Goal: Transaction & Acquisition: Purchase product/service

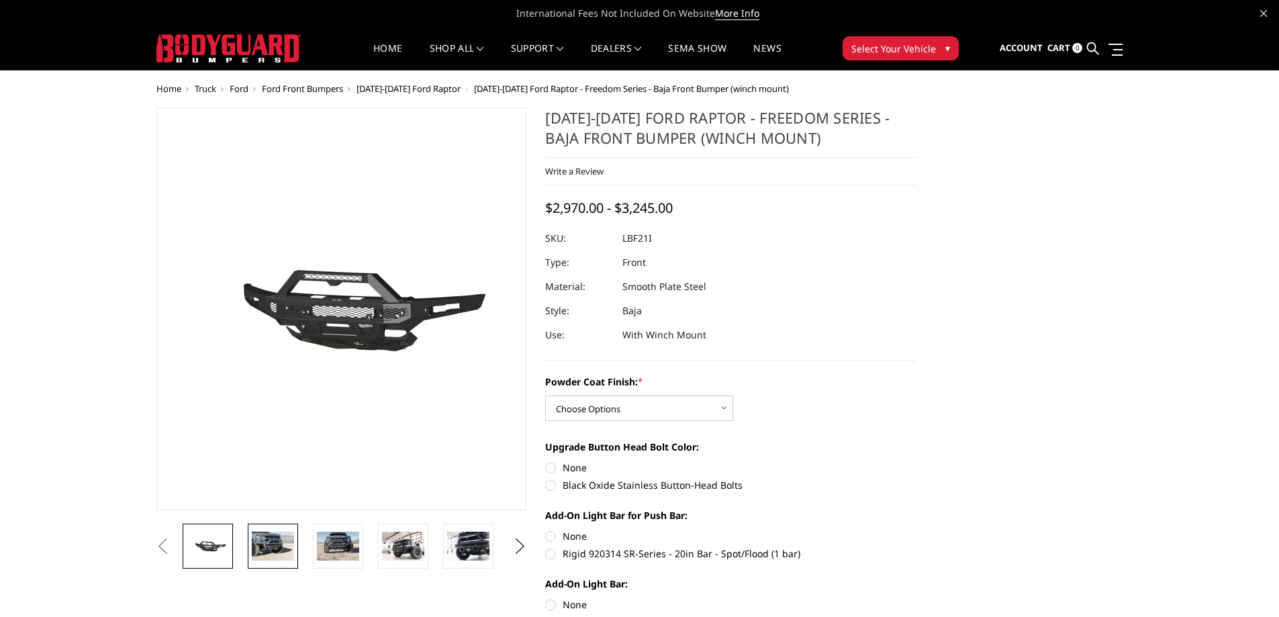
click at [280, 553] on img at bounding box center [273, 546] width 42 height 28
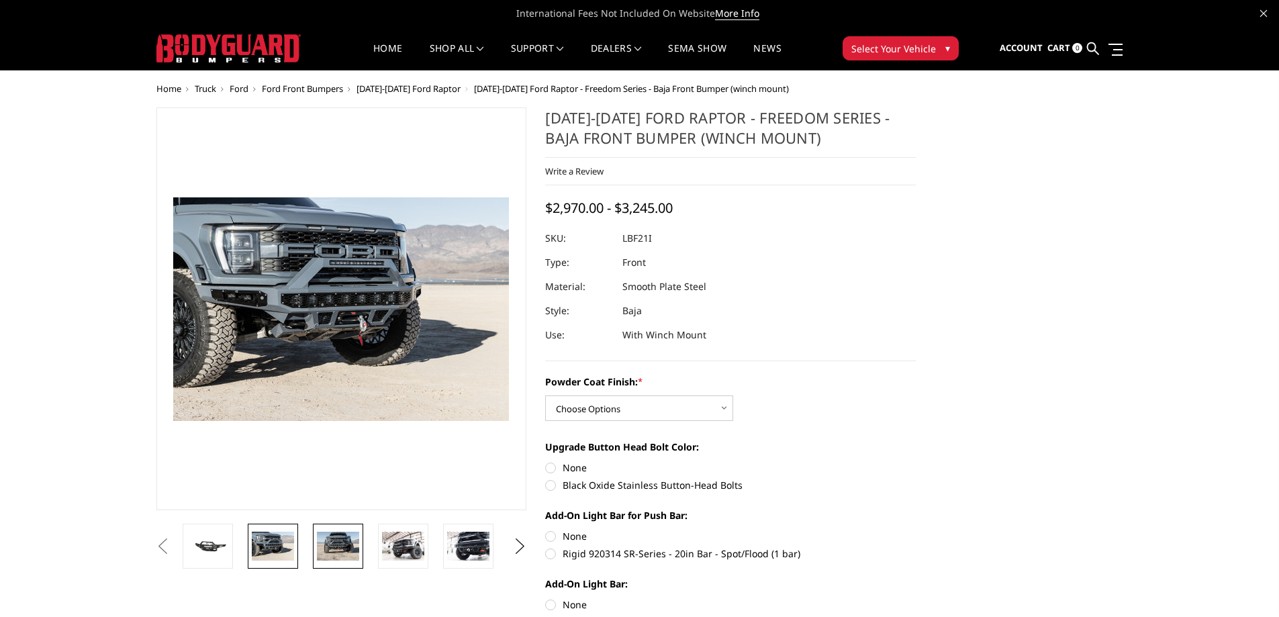
click at [344, 557] on img at bounding box center [338, 546] width 42 height 28
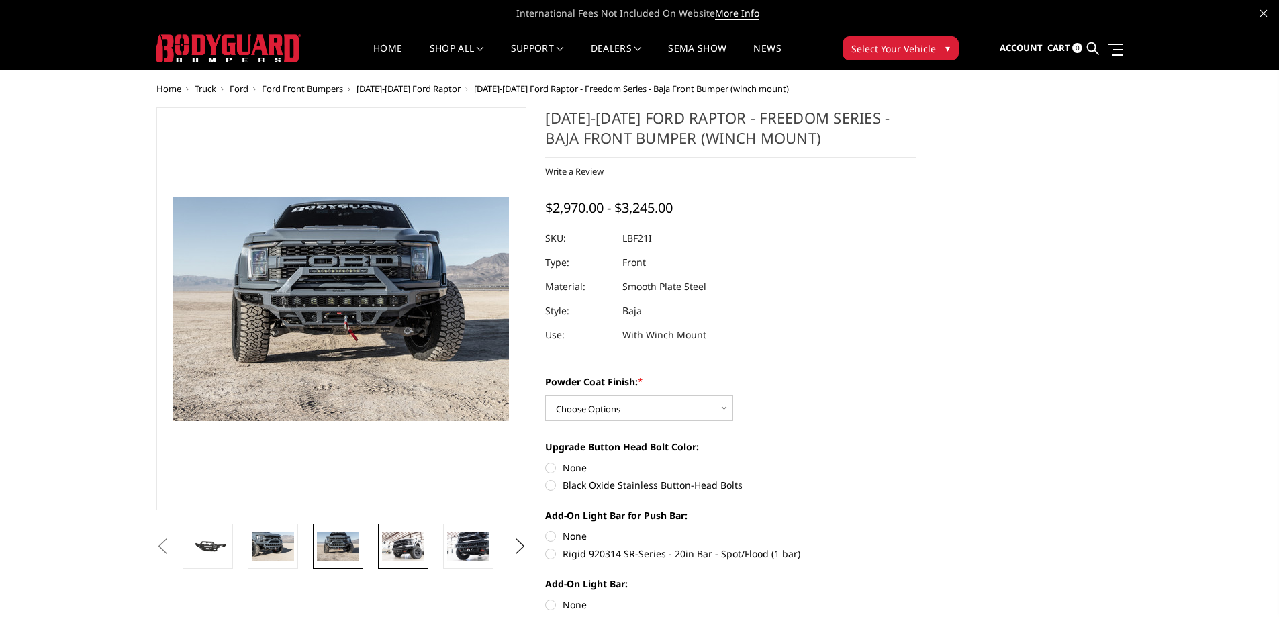
click at [405, 543] on img at bounding box center [403, 546] width 42 height 28
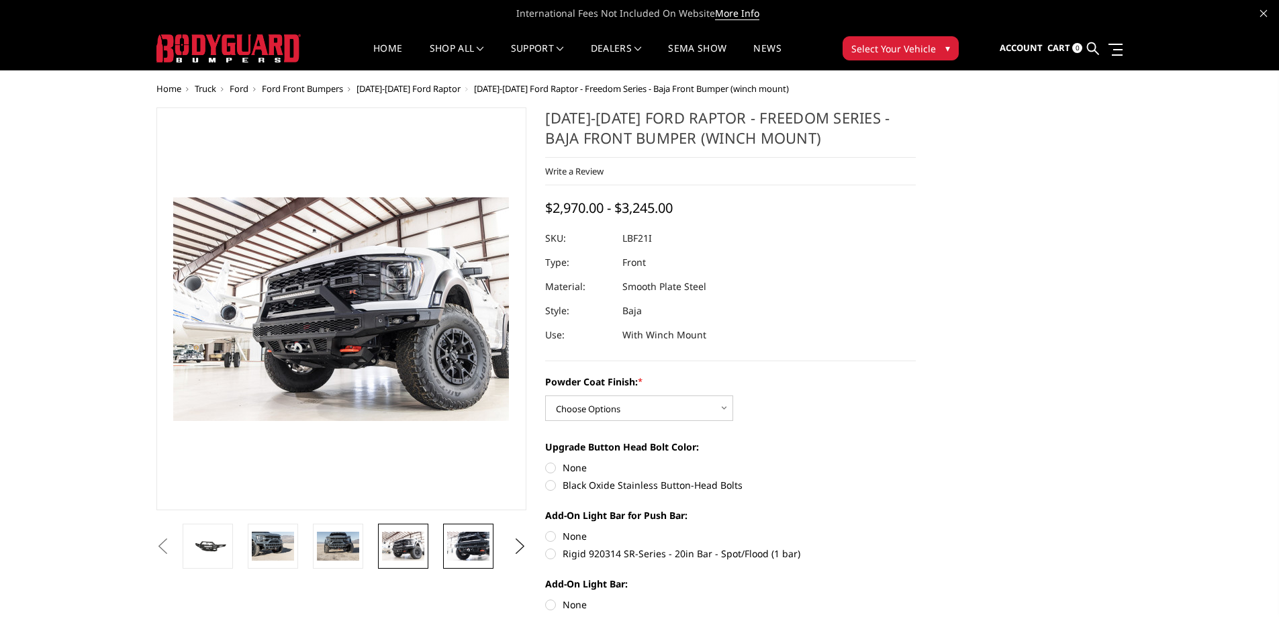
click at [472, 549] on img at bounding box center [468, 546] width 42 height 28
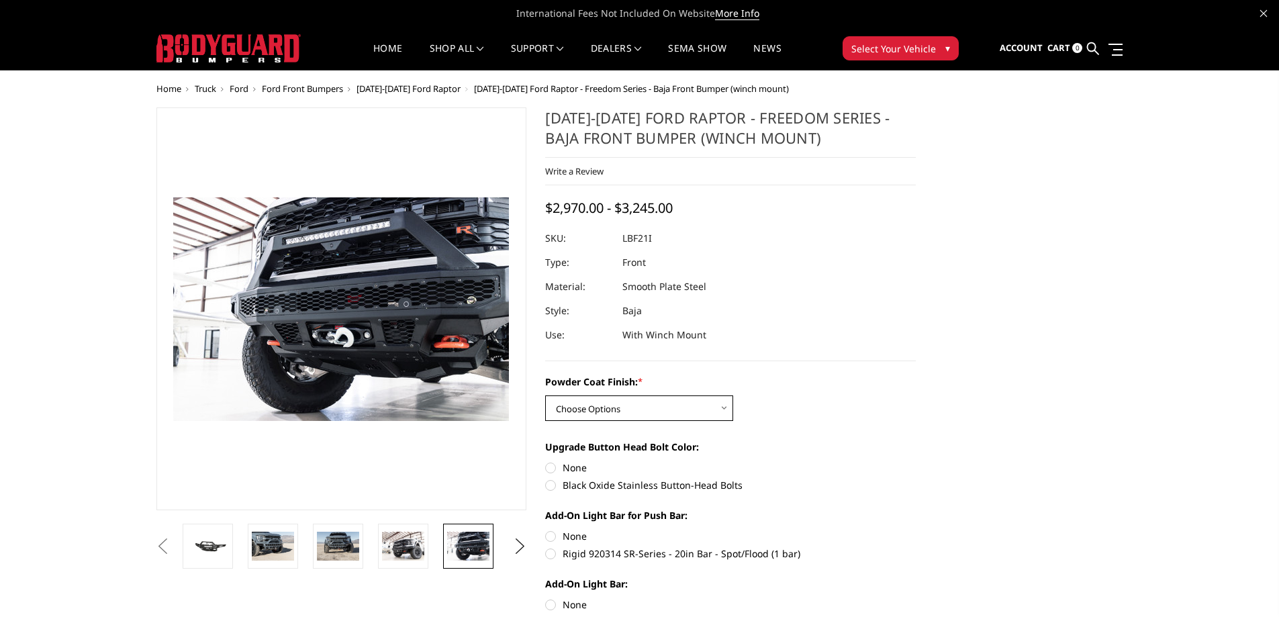
click at [718, 404] on select "Choose Options Bare Metal Texture Black Powder Coat" at bounding box center [639, 409] width 188 height 26
select select "2766"
click at [545, 396] on select "Choose Options Bare Metal Texture Black Powder Coat" at bounding box center [639, 409] width 188 height 26
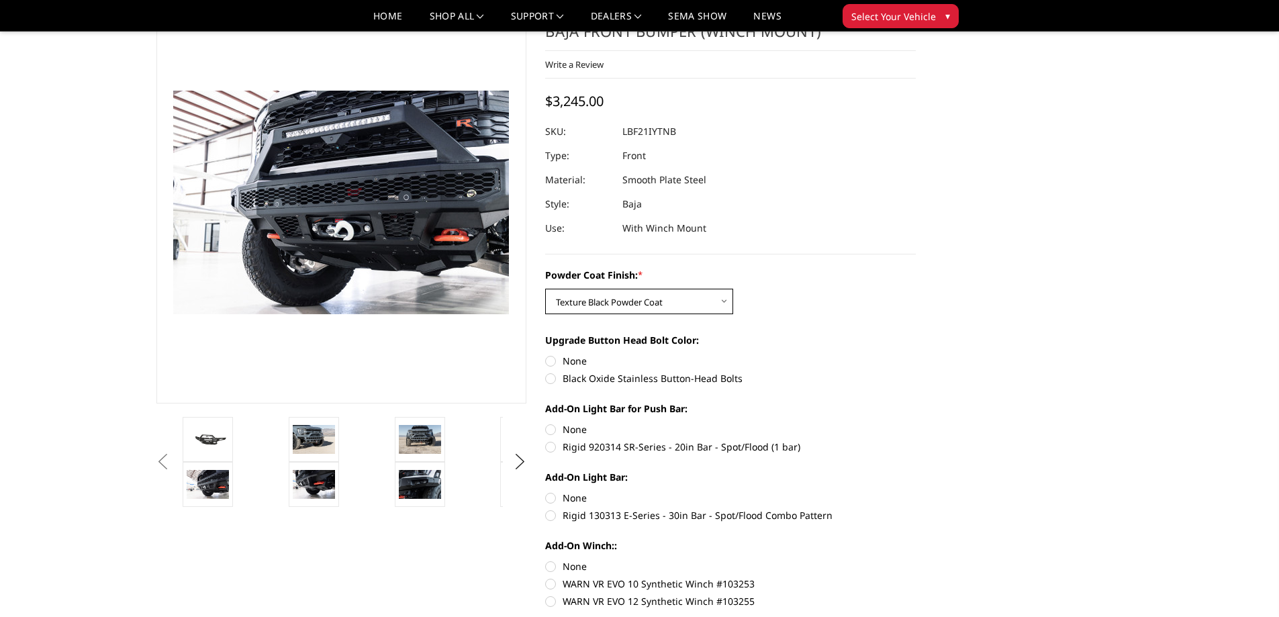
scroll to position [134, 0]
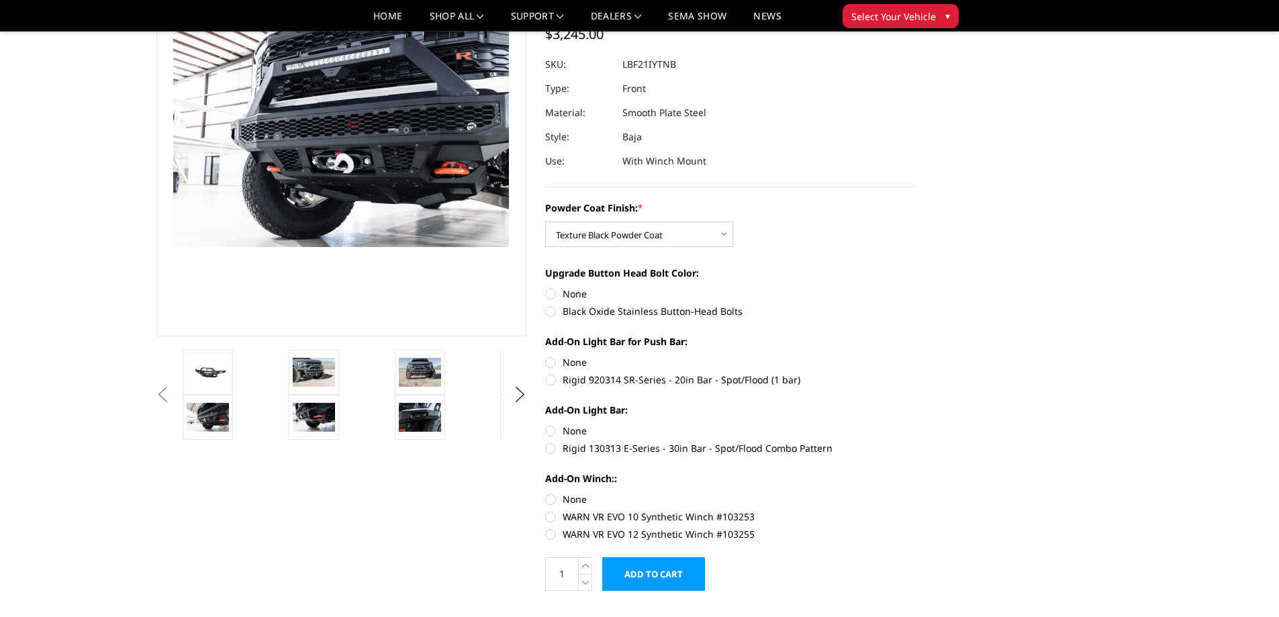
click at [548, 312] on label "Black Oxide Stainless Button-Head Bolts" at bounding box center [730, 311] width 371 height 14
click at [916, 287] on input "Black Oxide Stainless Button-Head Bolts" at bounding box center [916, 287] width 1 height 1
radio input "true"
click at [551, 314] on label "Black Oxide Stainless Button-Head Bolts" at bounding box center [730, 311] width 371 height 14
click at [916, 287] on input "Black Oxide Stainless Button-Head Bolts" at bounding box center [916, 287] width 1 height 1
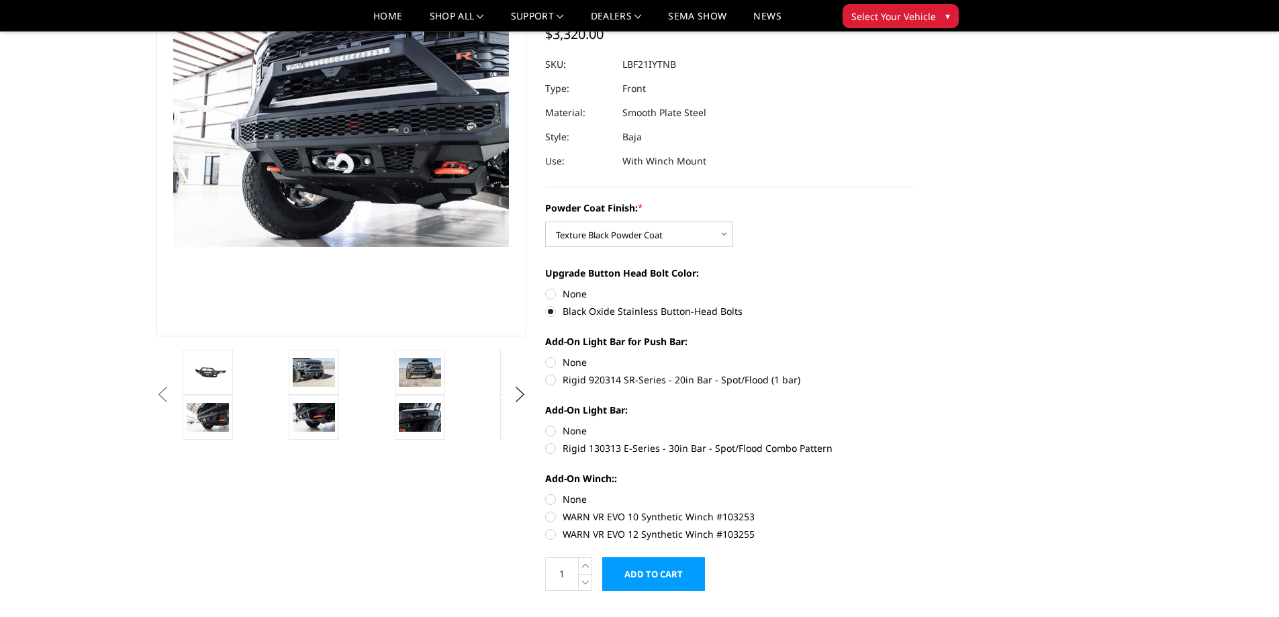
click at [548, 295] on label "None" at bounding box center [730, 294] width 371 height 14
click at [546, 287] on input "None" at bounding box center [545, 287] width 1 height 1
radio input "true"
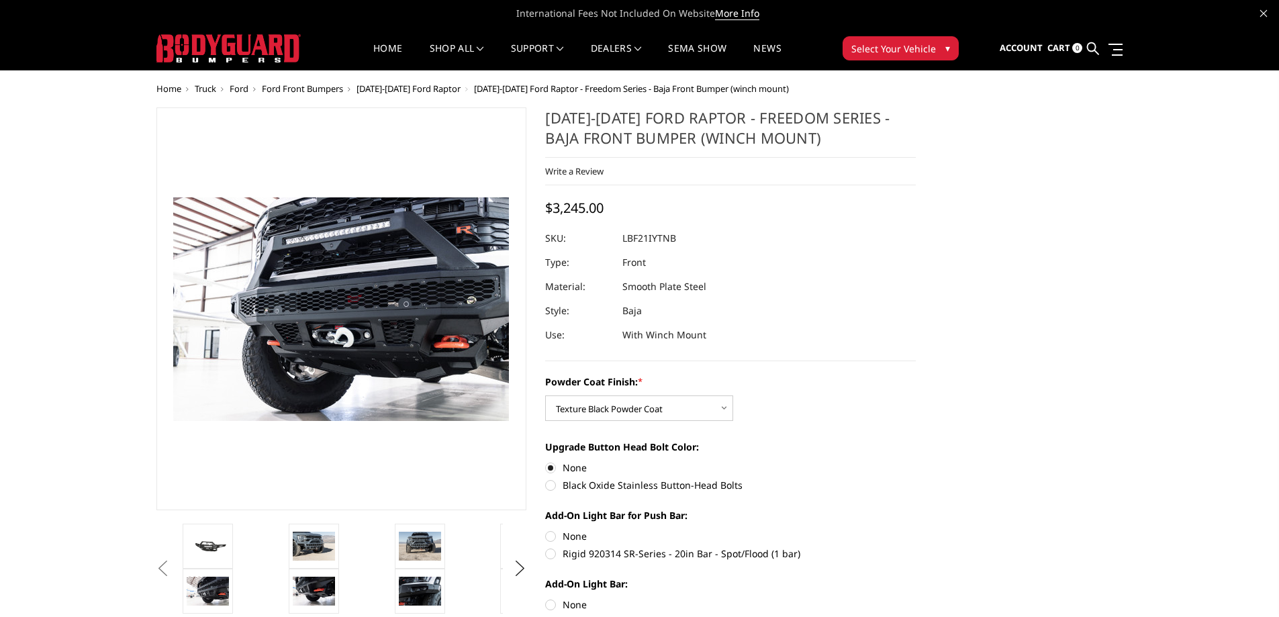
scroll to position [67, 0]
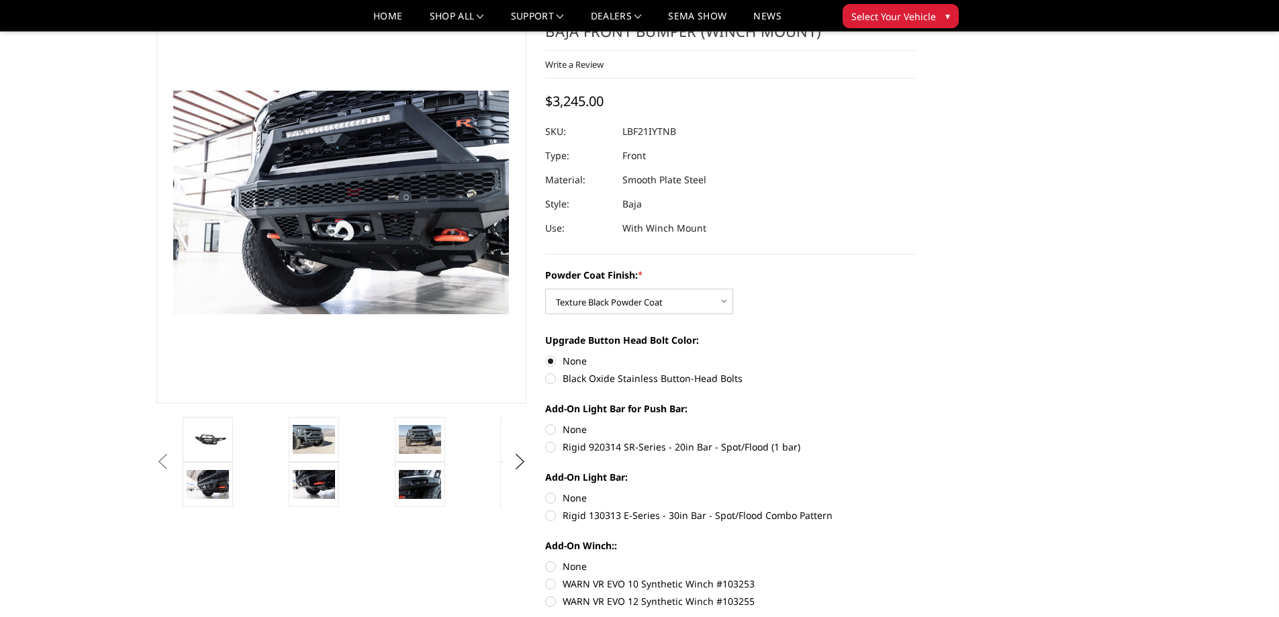
click at [551, 379] on label "Black Oxide Stainless Button-Head Bolts" at bounding box center [730, 378] width 371 height 14
click at [916, 355] on input "Black Oxide Stainless Button-Head Bolts" at bounding box center [916, 354] width 1 height 1
radio input "true"
click at [551, 361] on label "None" at bounding box center [730, 361] width 371 height 14
click at [546, 355] on input "None" at bounding box center [545, 354] width 1 height 1
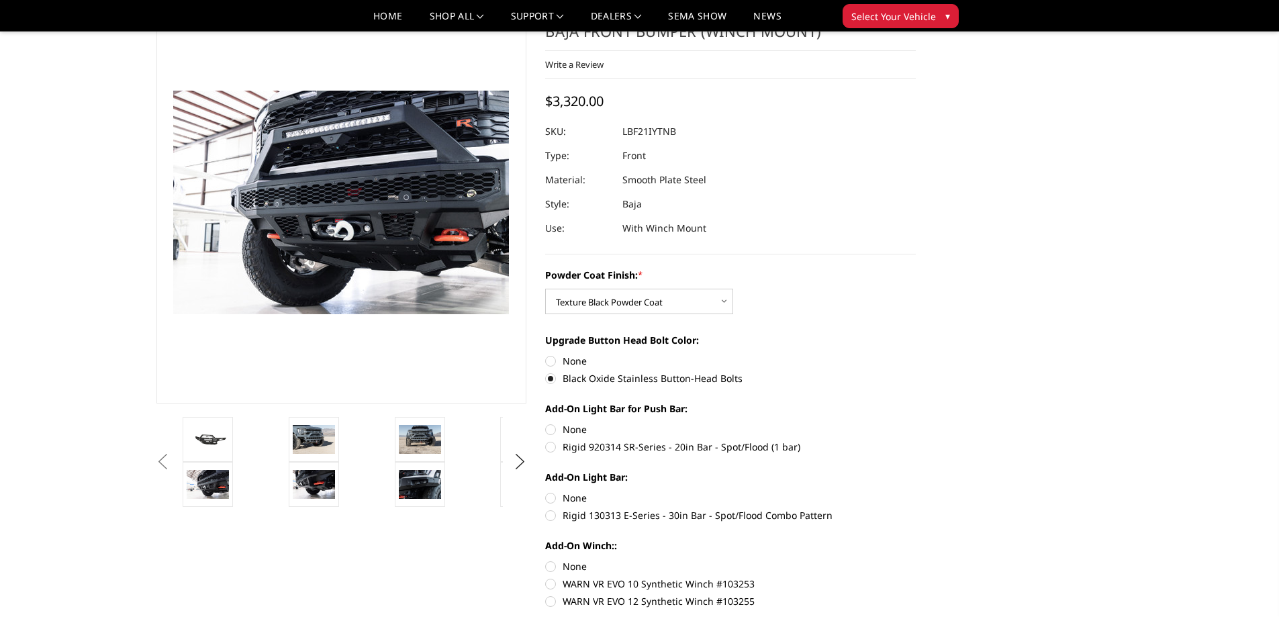
radio input "true"
click at [724, 296] on select "Choose Options Bare Metal Texture Black Powder Coat" at bounding box center [639, 302] width 188 height 26
click at [545, 289] on select "Choose Options Bare Metal Texture Black Powder Coat" at bounding box center [639, 302] width 188 height 26
click at [725, 304] on select "Choose Options Bare Metal Texture Black Powder Coat" at bounding box center [639, 302] width 188 height 26
select select "2766"
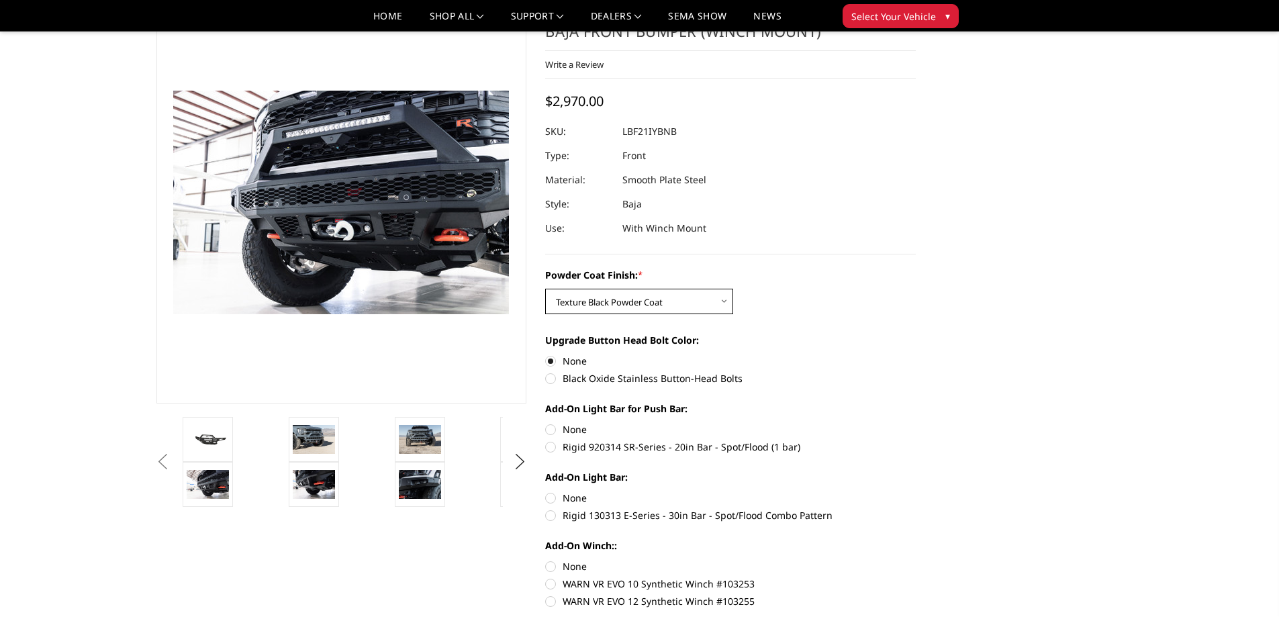
click at [545, 289] on select "Choose Options Bare Metal Texture Black Powder Coat" at bounding box center [639, 302] width 188 height 26
click at [553, 516] on label "Rigid 130313 E-Series - 30in Bar - Spot/Flood Combo Pattern" at bounding box center [730, 515] width 371 height 14
click at [916, 492] on input "Rigid 130313 E-Series - 30in Bar - Spot/Flood Combo Pattern" at bounding box center [916, 491] width 1 height 1
radio input "true"
click at [418, 441] on img at bounding box center [420, 439] width 42 height 28
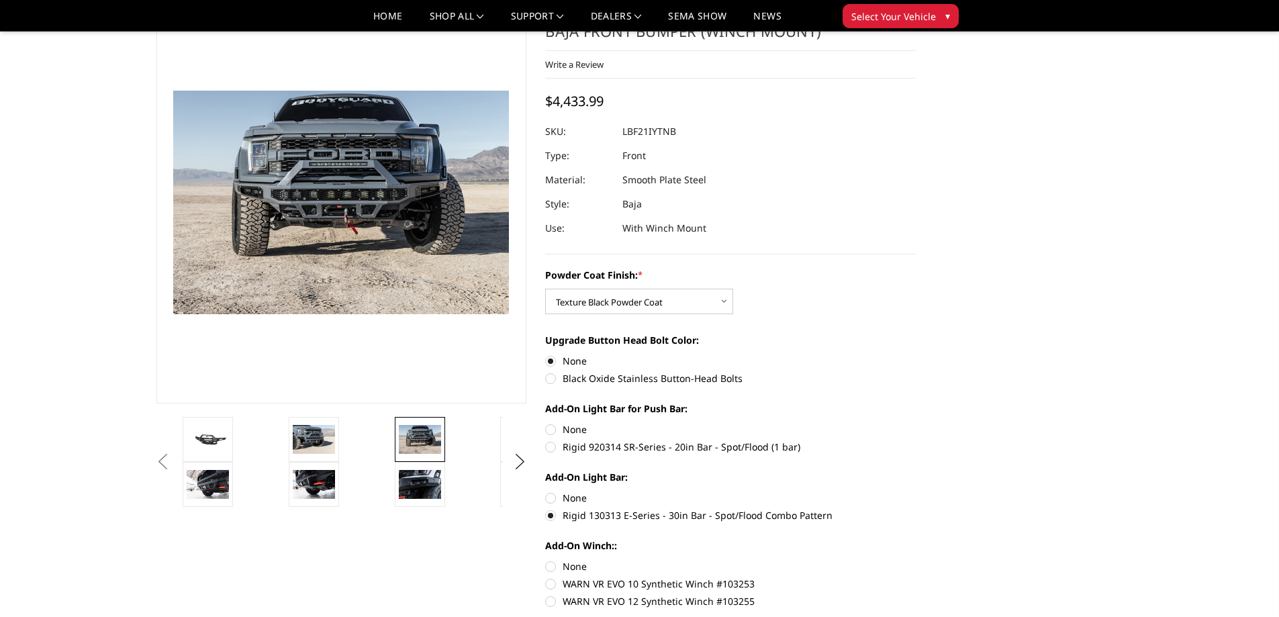
click at [549, 499] on label "None" at bounding box center [730, 498] width 371 height 14
click at [546, 492] on input "None" at bounding box center [545, 491] width 1 height 1
radio input "true"
click at [304, 438] on img at bounding box center [314, 439] width 42 height 28
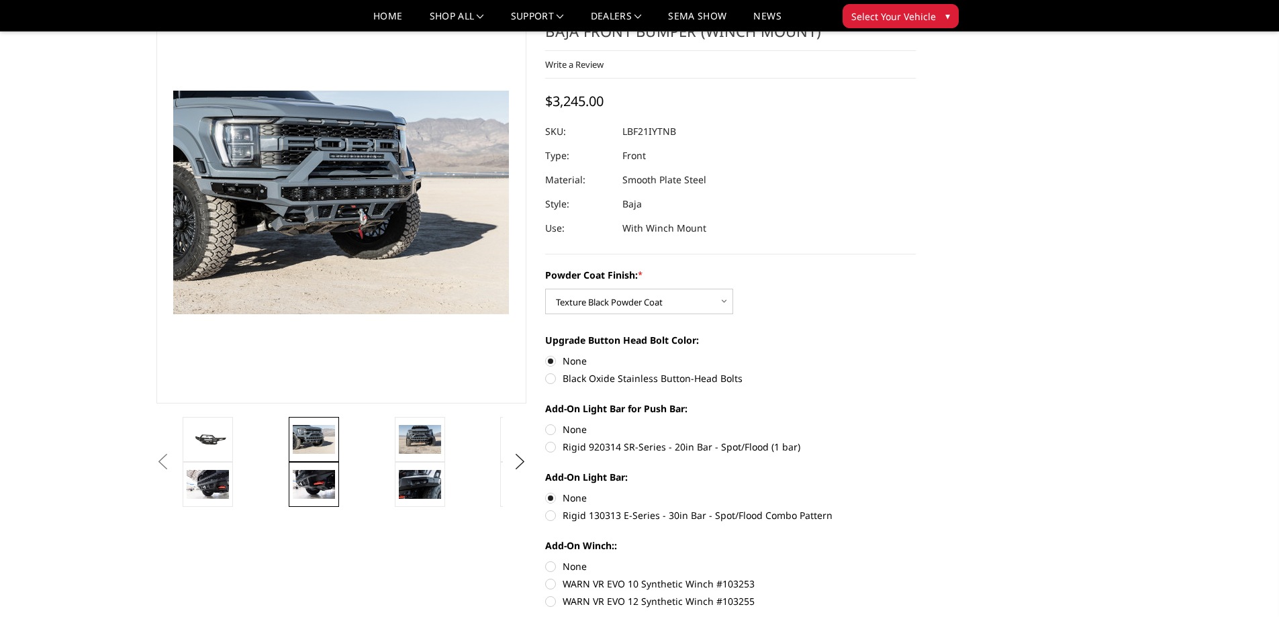
click at [314, 482] on img at bounding box center [314, 484] width 42 height 28
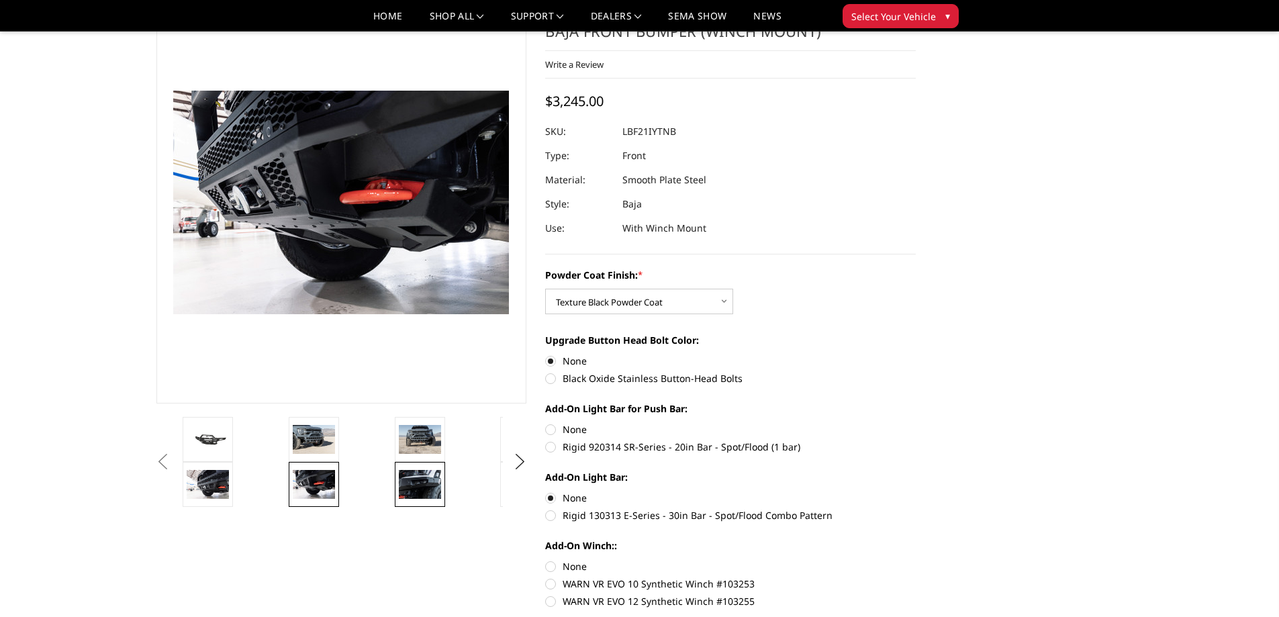
click at [416, 476] on img at bounding box center [420, 484] width 42 height 28
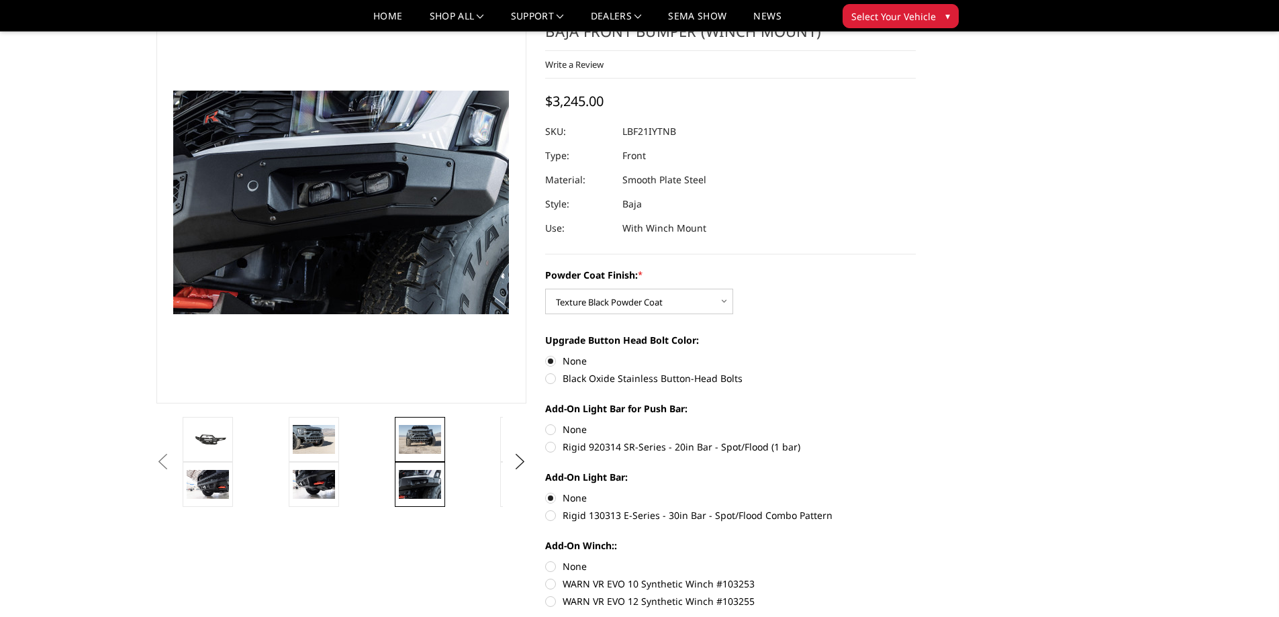
click at [421, 443] on img at bounding box center [420, 439] width 42 height 28
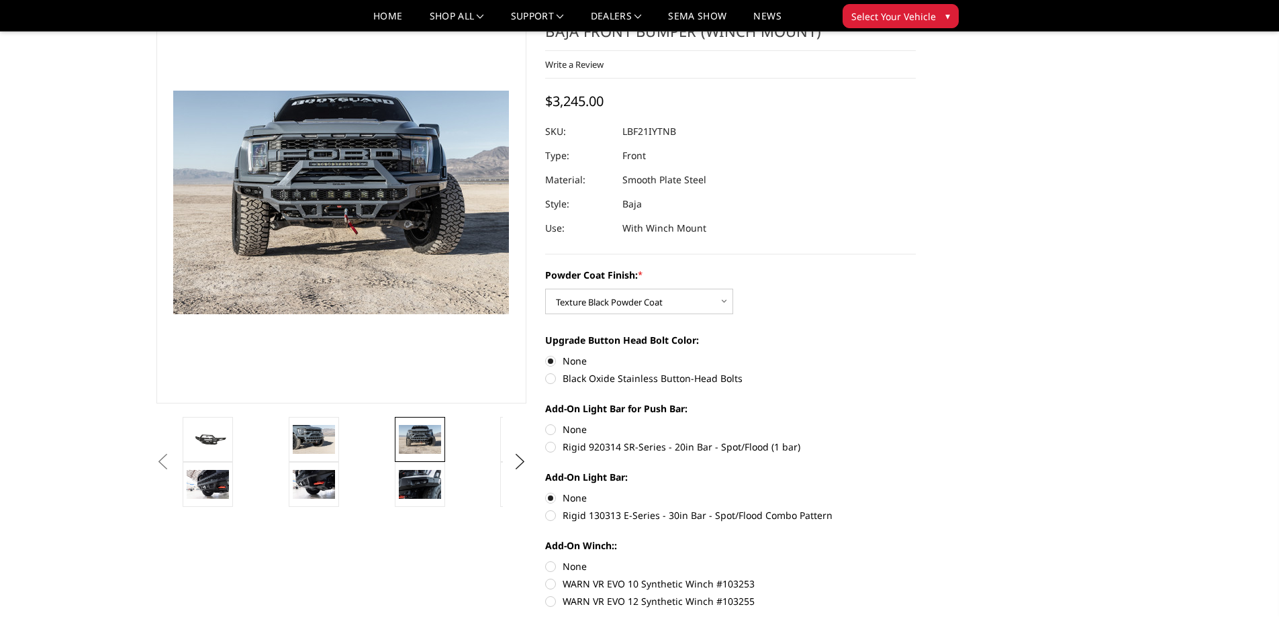
scroll to position [134, 0]
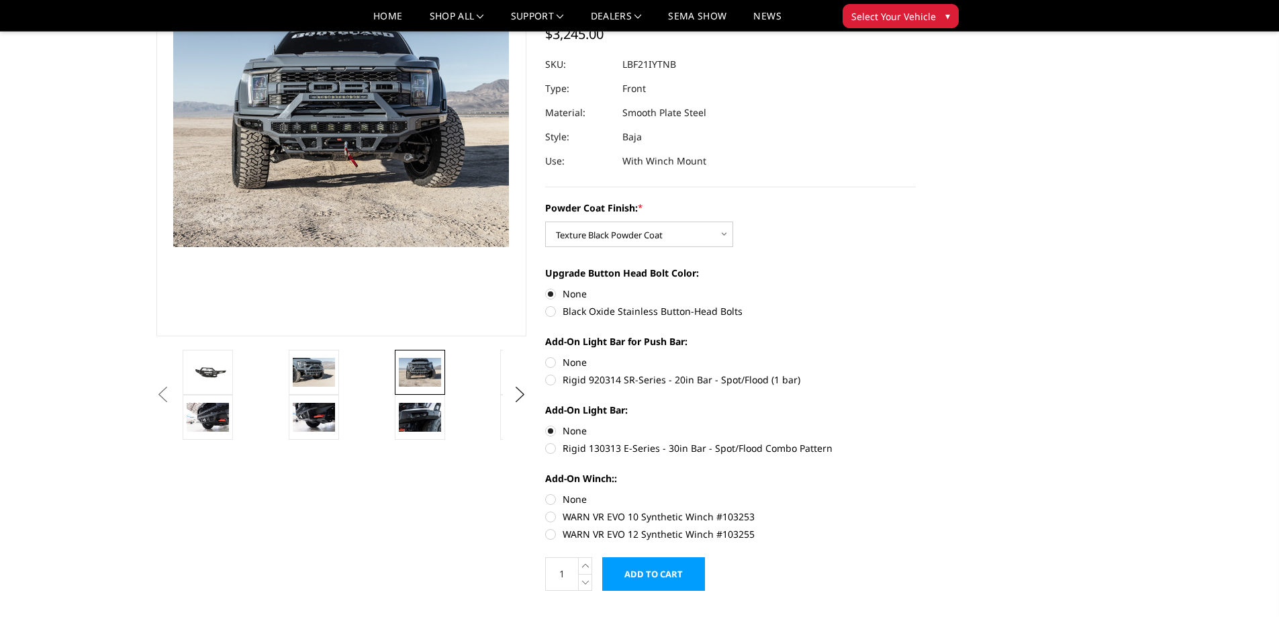
click at [548, 535] on label "WARN VR EVO 12 Synthetic Winch #103255" at bounding box center [730, 534] width 371 height 14
click at [916, 510] on input "WARN VR EVO 12 Synthetic Winch #103255" at bounding box center [916, 510] width 1 height 1
radio input "true"
click at [550, 517] on label "WARN VR EVO 10 Synthetic Winch #103253" at bounding box center [730, 517] width 371 height 14
click at [916, 493] on input "WARN VR EVO 10 Synthetic Winch #103253" at bounding box center [916, 492] width 1 height 1
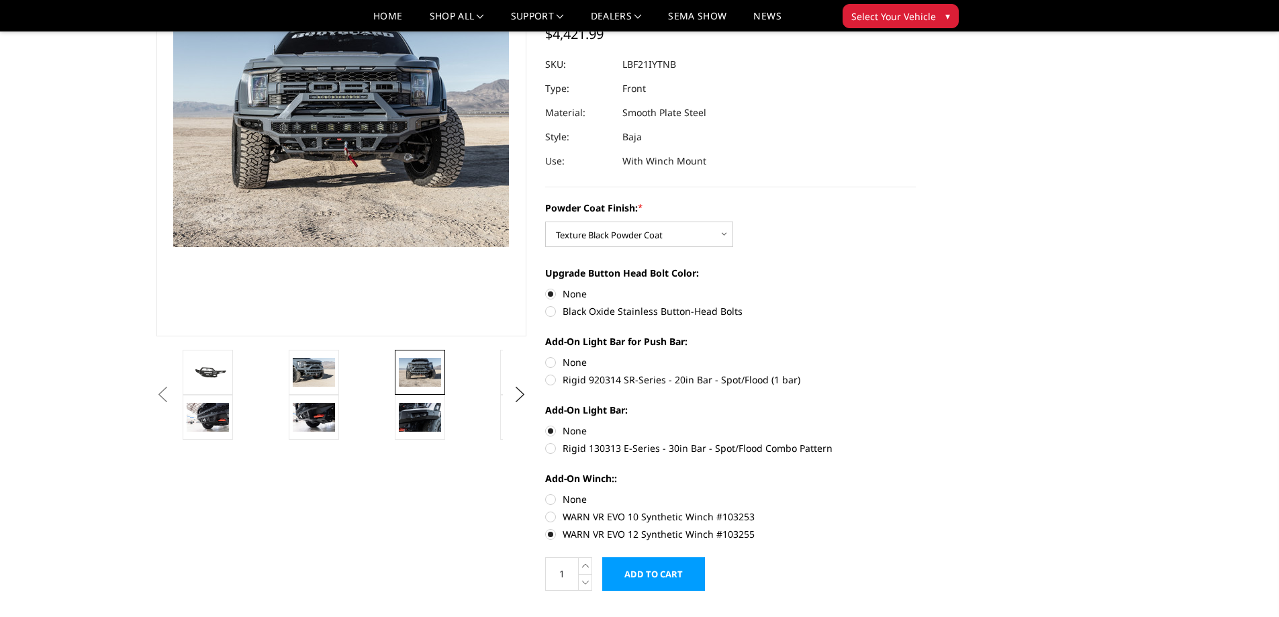
radio input "true"
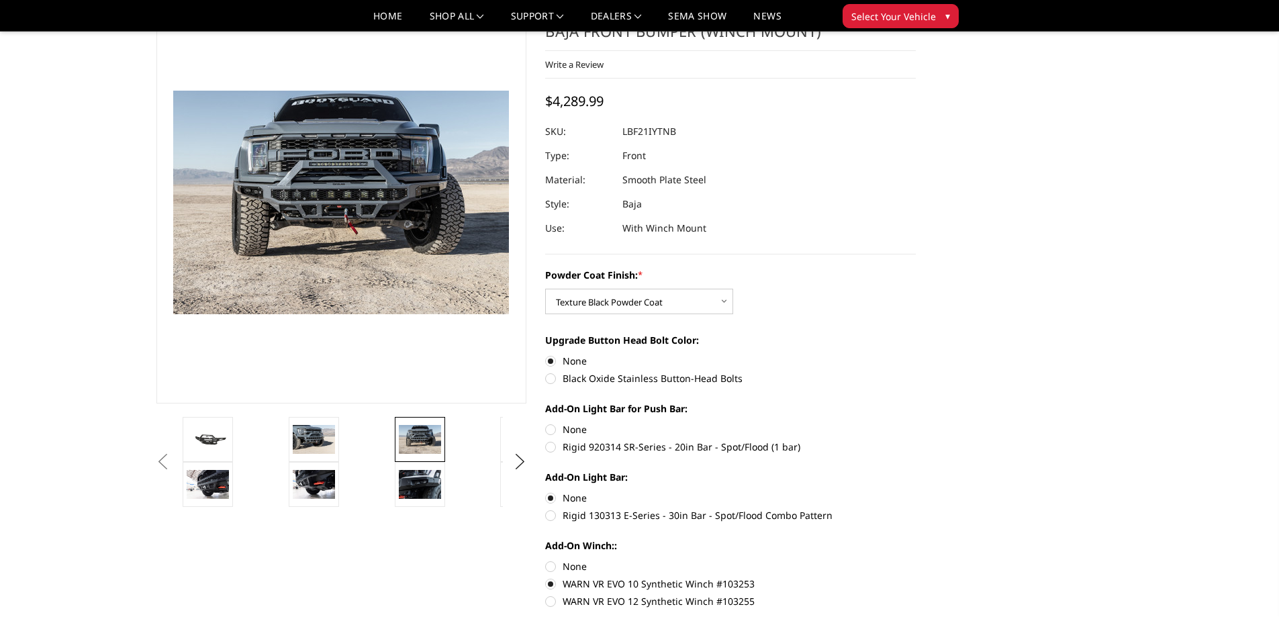
click at [550, 564] on label "None" at bounding box center [730, 566] width 371 height 14
click at [546, 560] on input "None" at bounding box center [545, 559] width 1 height 1
radio input "true"
click at [549, 604] on label "WARN VR EVO 12 Synthetic Winch #103255" at bounding box center [730, 601] width 371 height 14
click at [916, 577] on input "WARN VR EVO 12 Synthetic Winch #103255" at bounding box center [916, 577] width 1 height 1
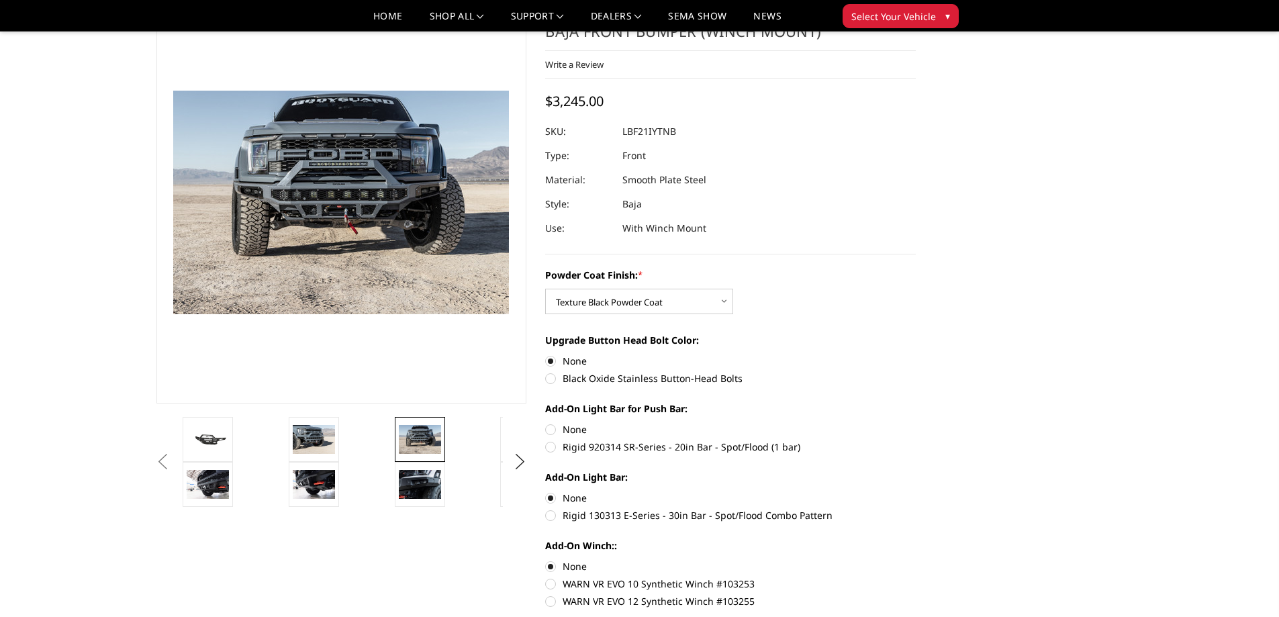
radio input "true"
click at [551, 516] on label "Rigid 130313 E-Series - 30in Bar - Spot/Flood Combo Pattern" at bounding box center [730, 515] width 371 height 14
click at [916, 492] on input "Rigid 130313 E-Series - 30in Bar - Spot/Flood Combo Pattern" at bounding box center [916, 491] width 1 height 1
radio input "true"
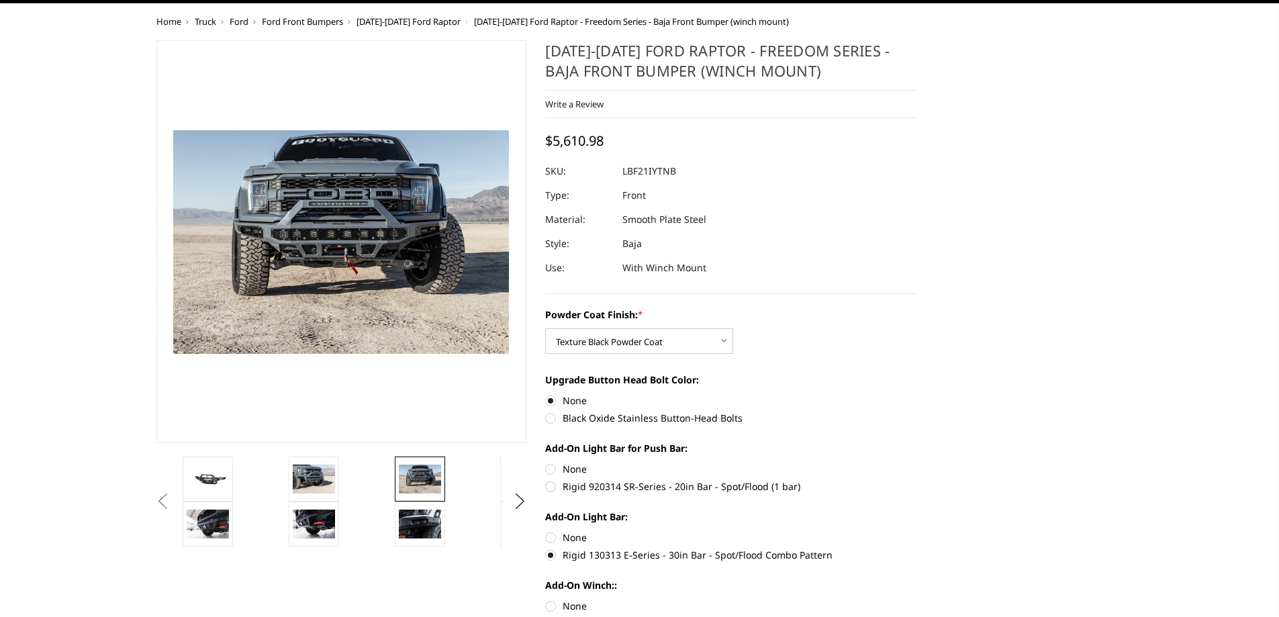
scroll to position [0, 0]
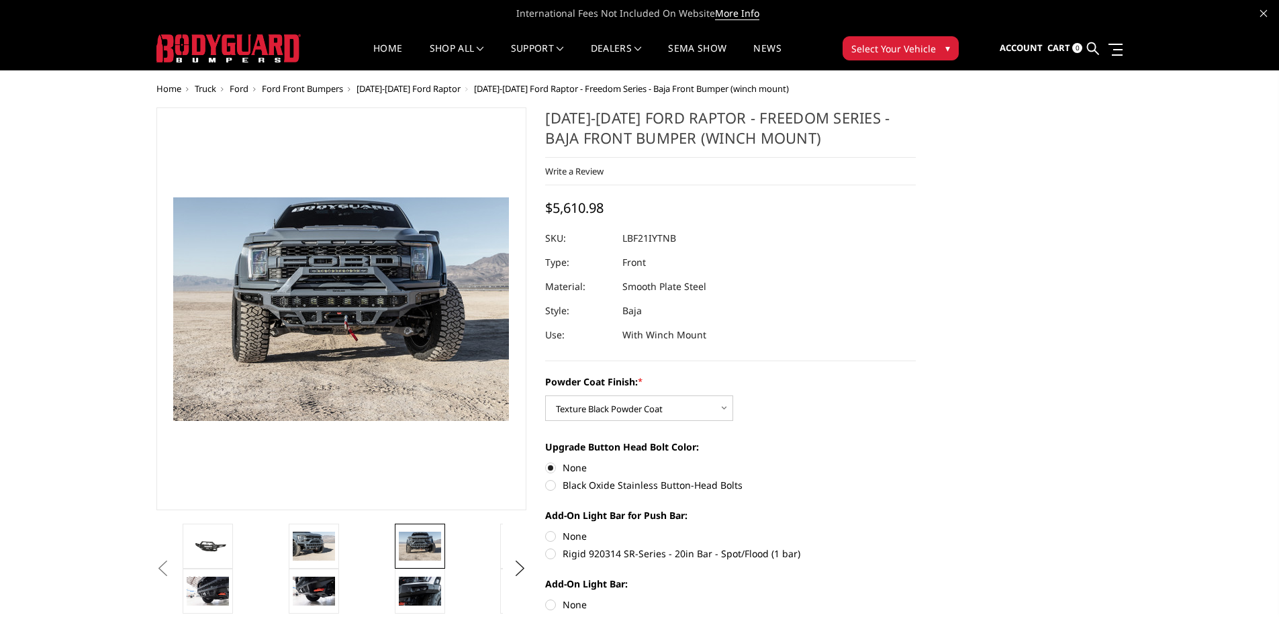
click at [551, 554] on label "Rigid 920314 SR-Series - 20in Bar - Spot/Flood (1 bar)" at bounding box center [730, 554] width 371 height 14
click at [916, 530] on input "Rigid 920314 SR-Series - 20in Bar - Spot/Flood (1 bar)" at bounding box center [916, 529] width 1 height 1
radio input "true"
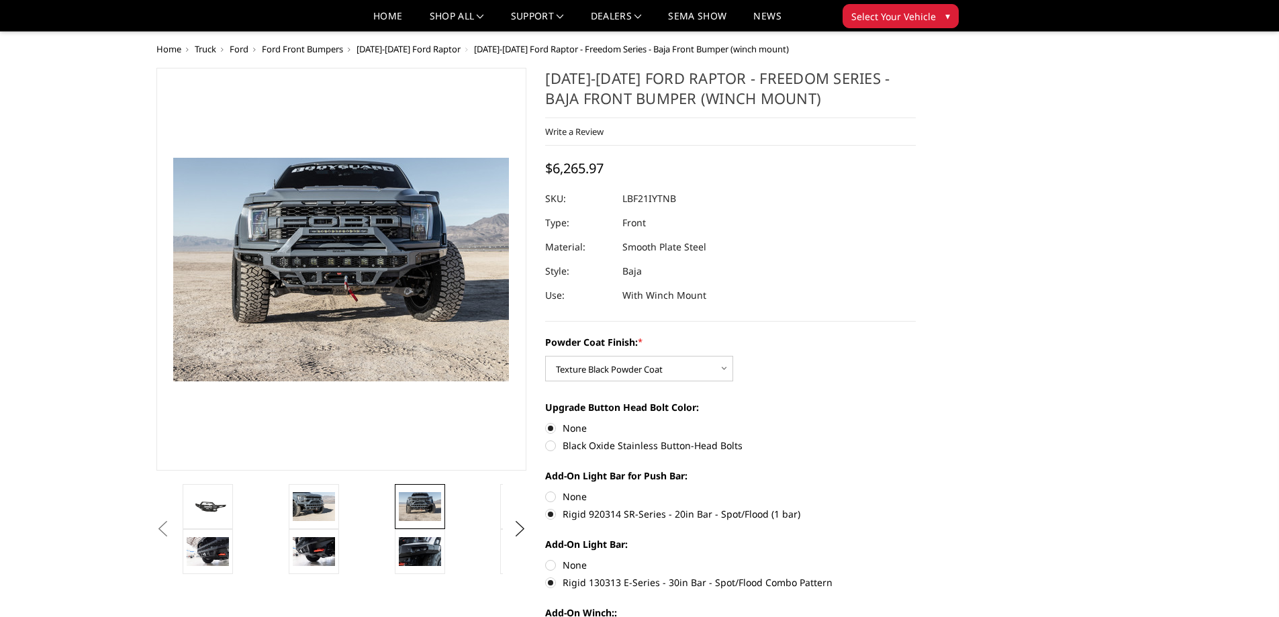
scroll to position [67, 0]
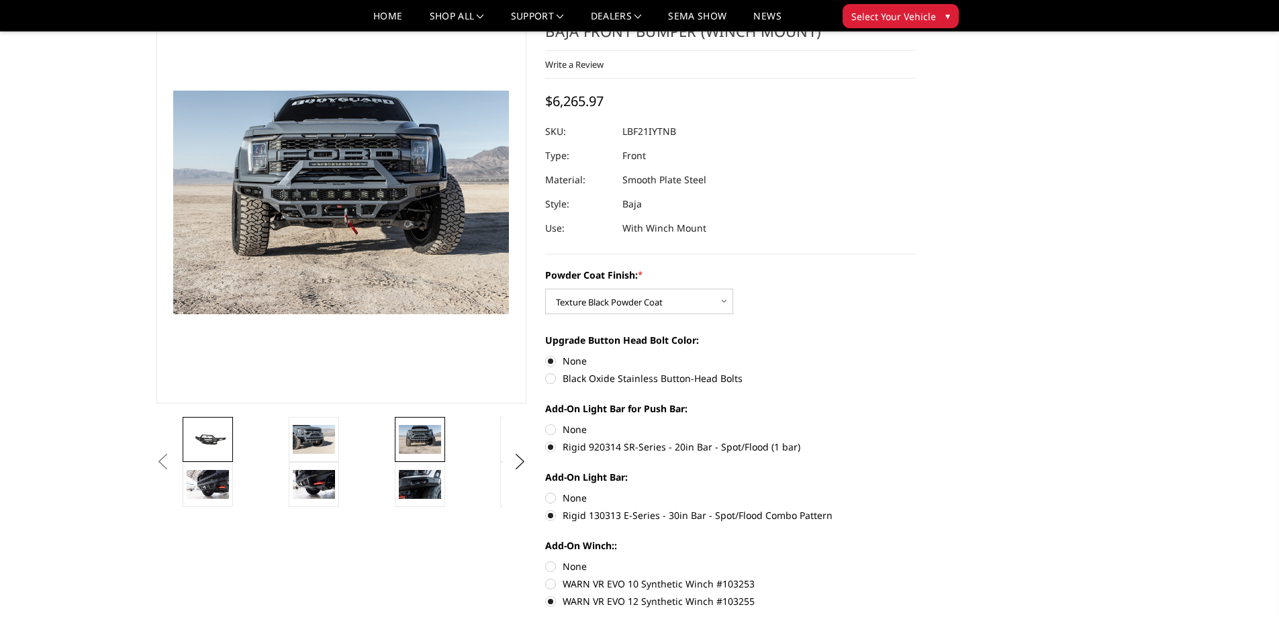
click at [205, 439] on img at bounding box center [208, 439] width 42 height 19
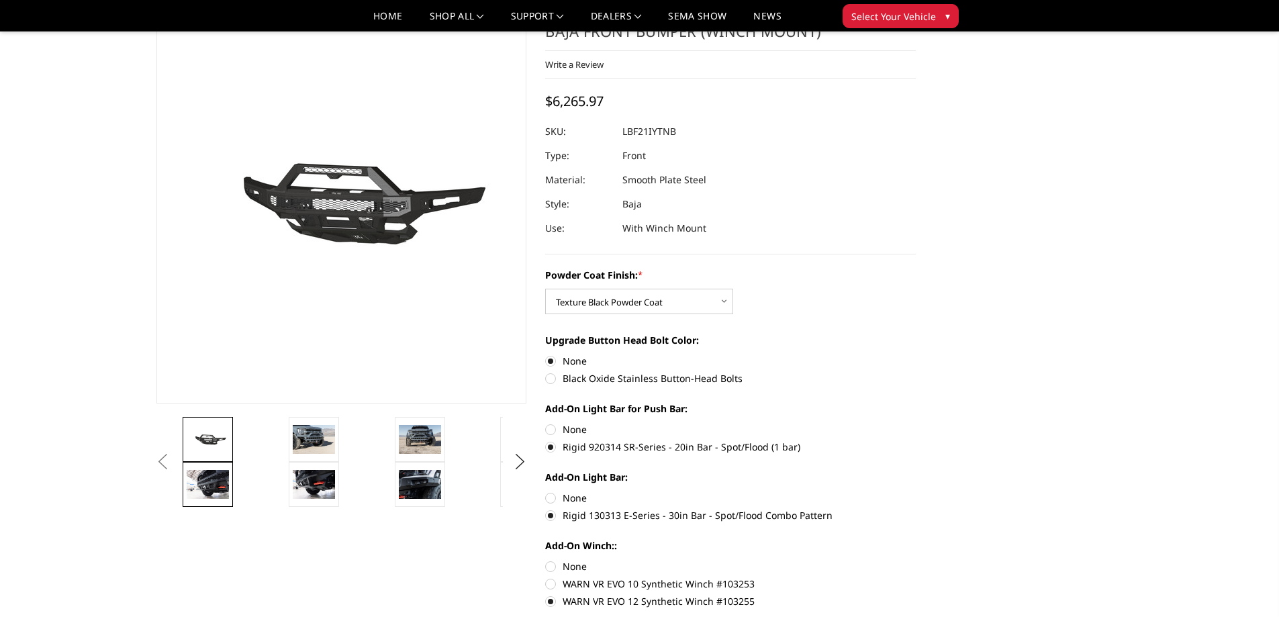
click at [197, 486] on img at bounding box center [208, 484] width 42 height 28
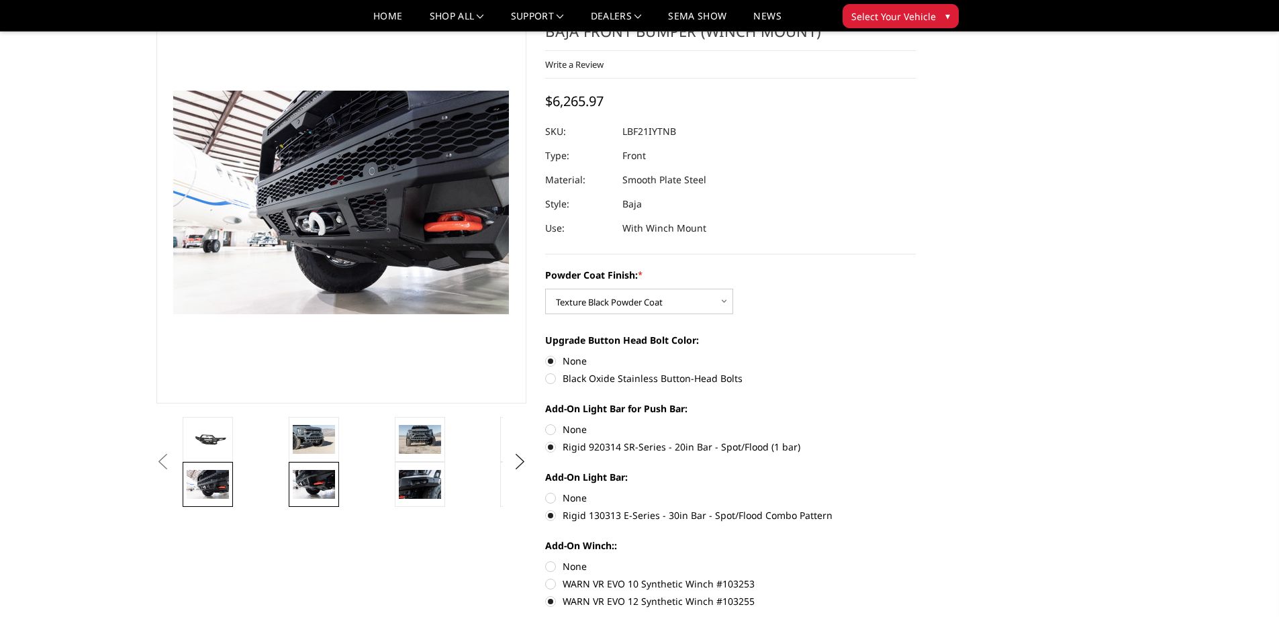
click at [300, 488] on img at bounding box center [314, 484] width 42 height 28
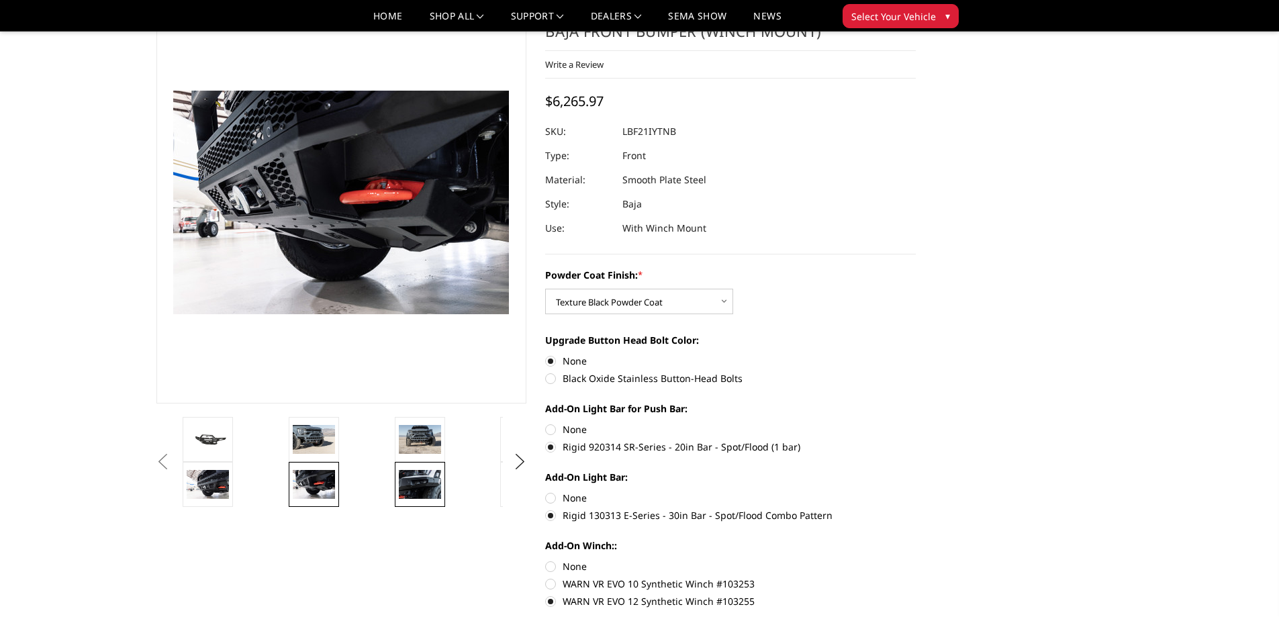
click at [424, 483] on img at bounding box center [420, 484] width 42 height 28
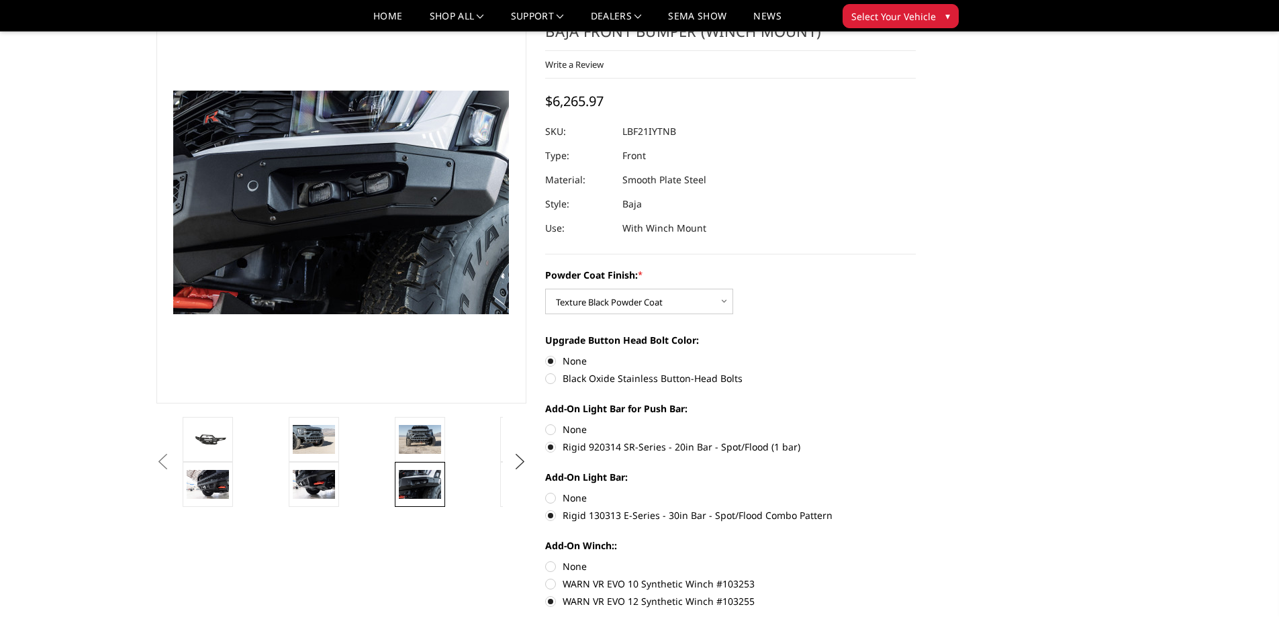
click at [516, 461] on button "Next" at bounding box center [520, 462] width 20 height 20
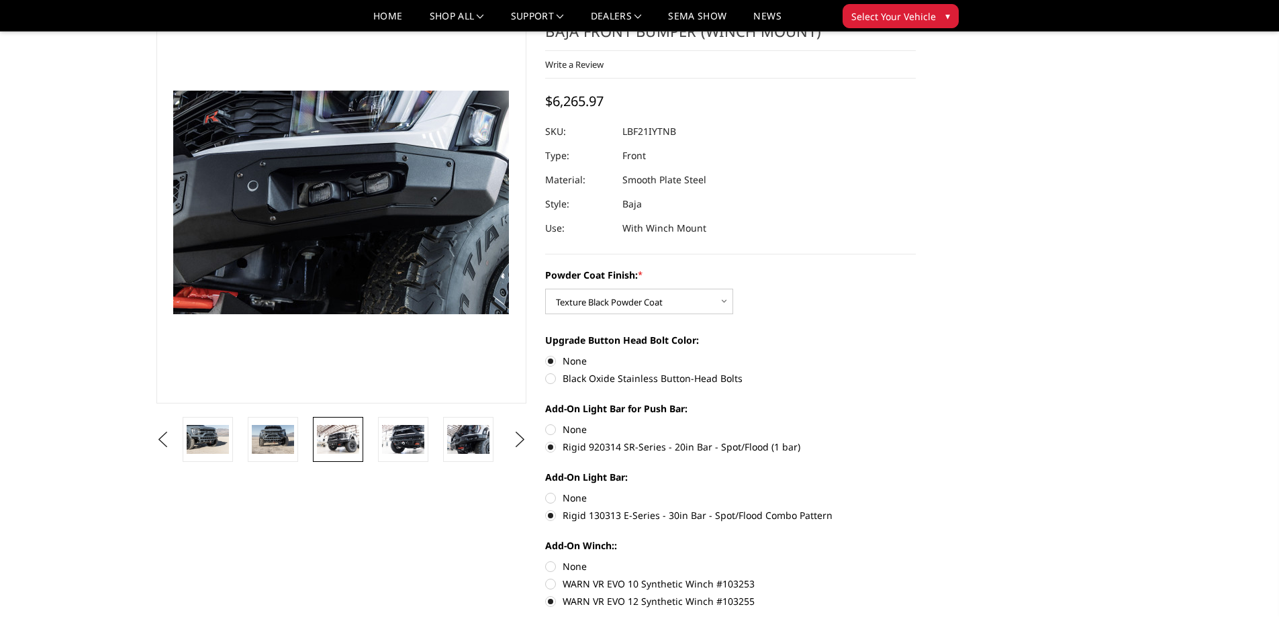
click at [328, 445] on img at bounding box center [338, 439] width 42 height 28
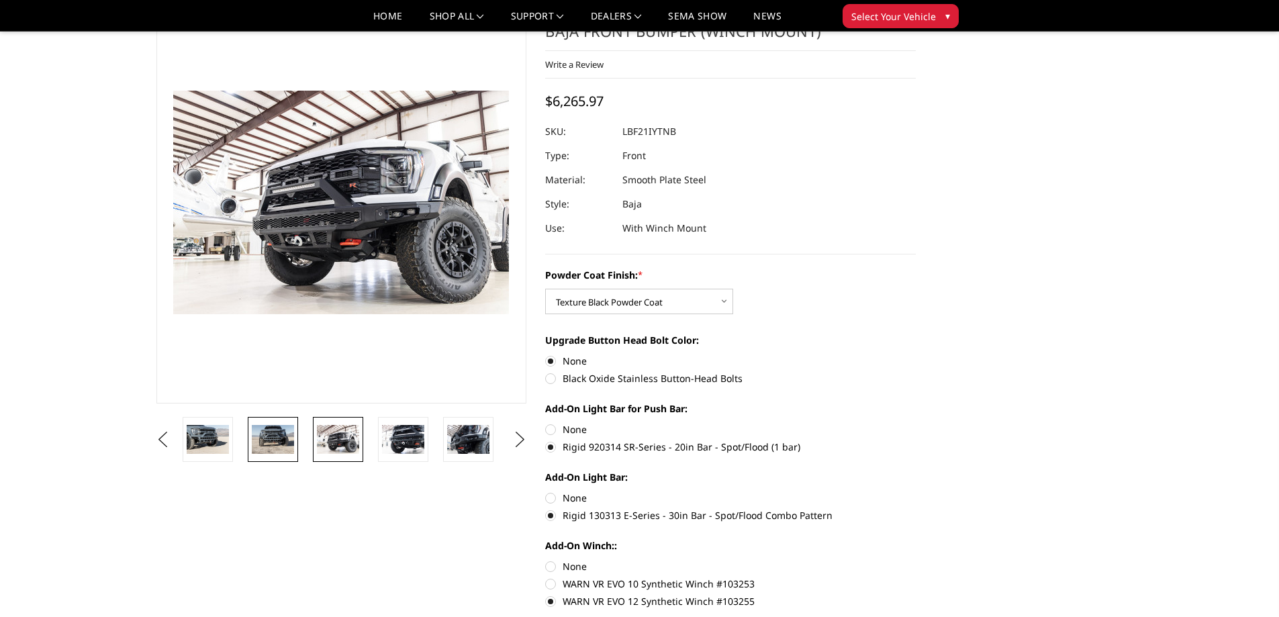
click at [265, 436] on img at bounding box center [273, 439] width 42 height 28
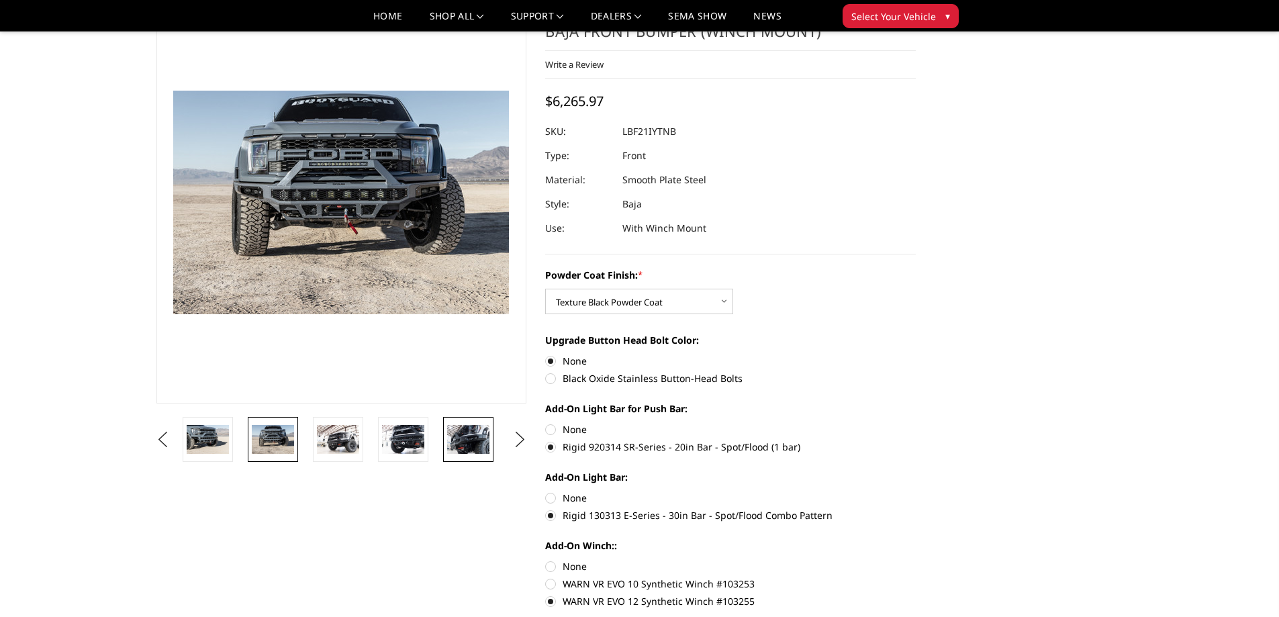
click at [463, 438] on img at bounding box center [468, 439] width 42 height 28
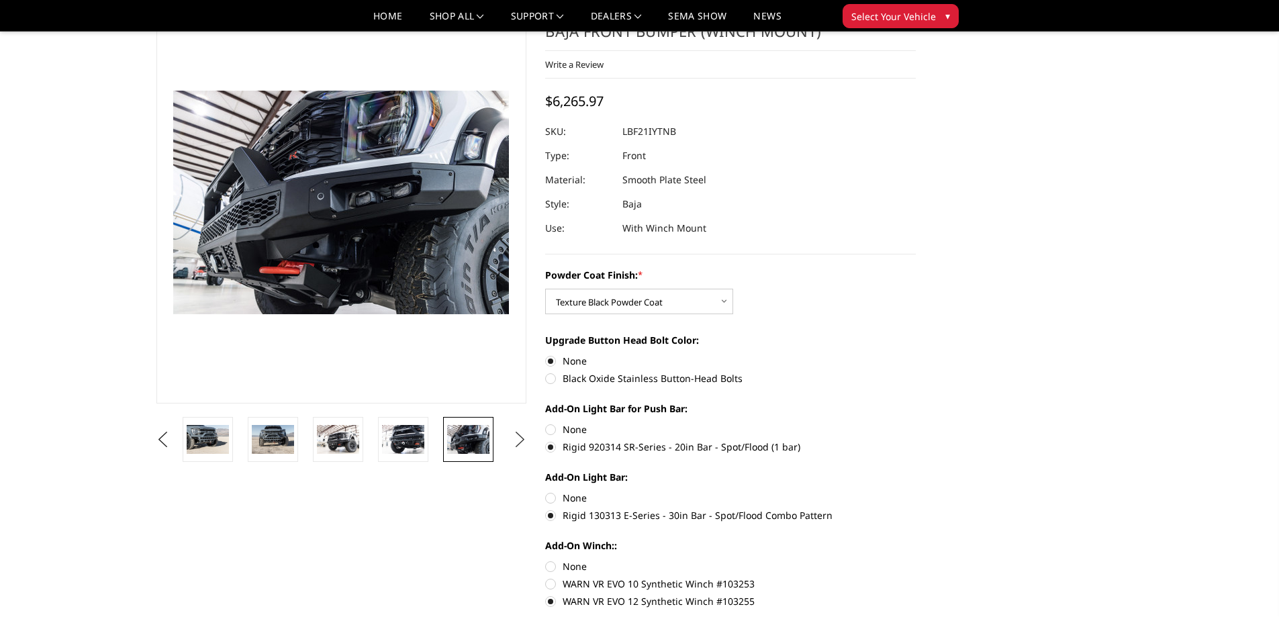
click at [524, 438] on button "Next" at bounding box center [520, 440] width 20 height 20
click at [468, 443] on img at bounding box center [468, 439] width 42 height 28
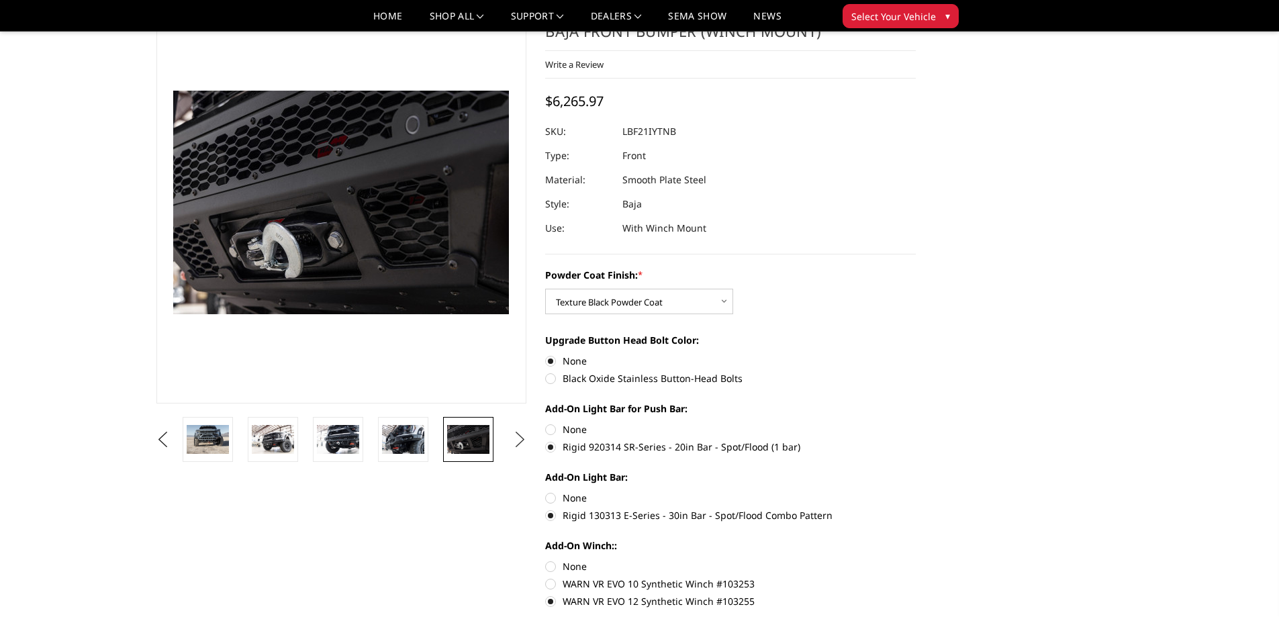
click at [517, 443] on button "Next" at bounding box center [520, 440] width 20 height 20
click at [459, 443] on img at bounding box center [468, 439] width 42 height 28
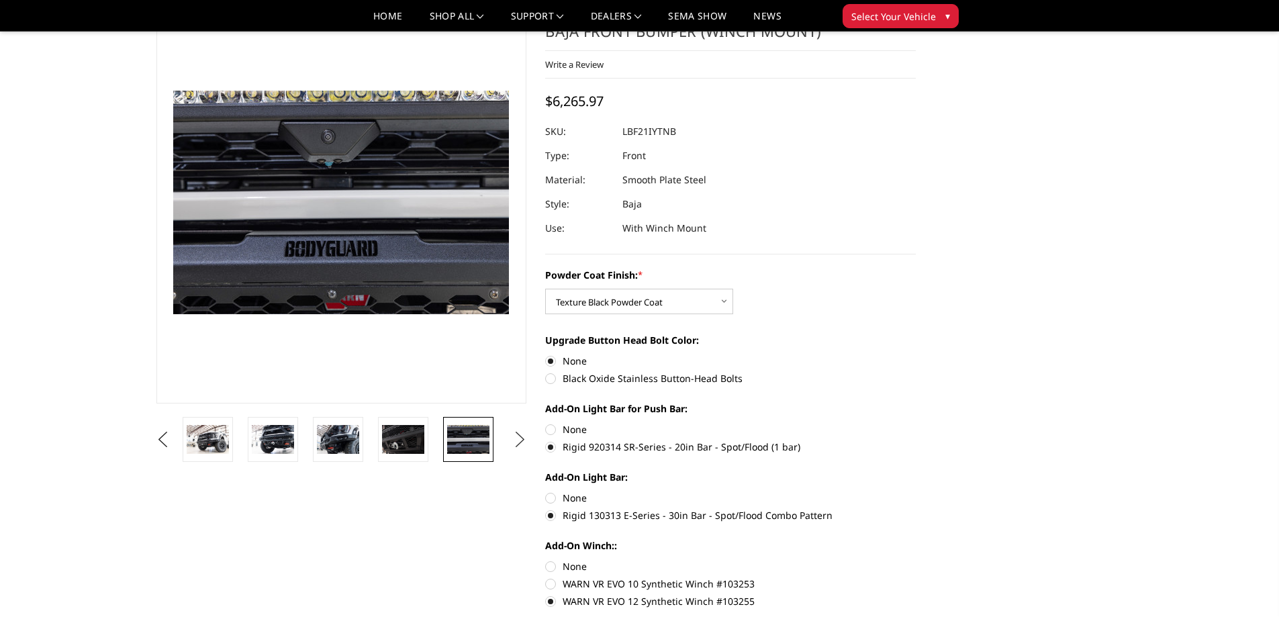
click at [518, 441] on button "Next" at bounding box center [520, 440] width 20 height 20
click at [457, 445] on img at bounding box center [468, 439] width 42 height 28
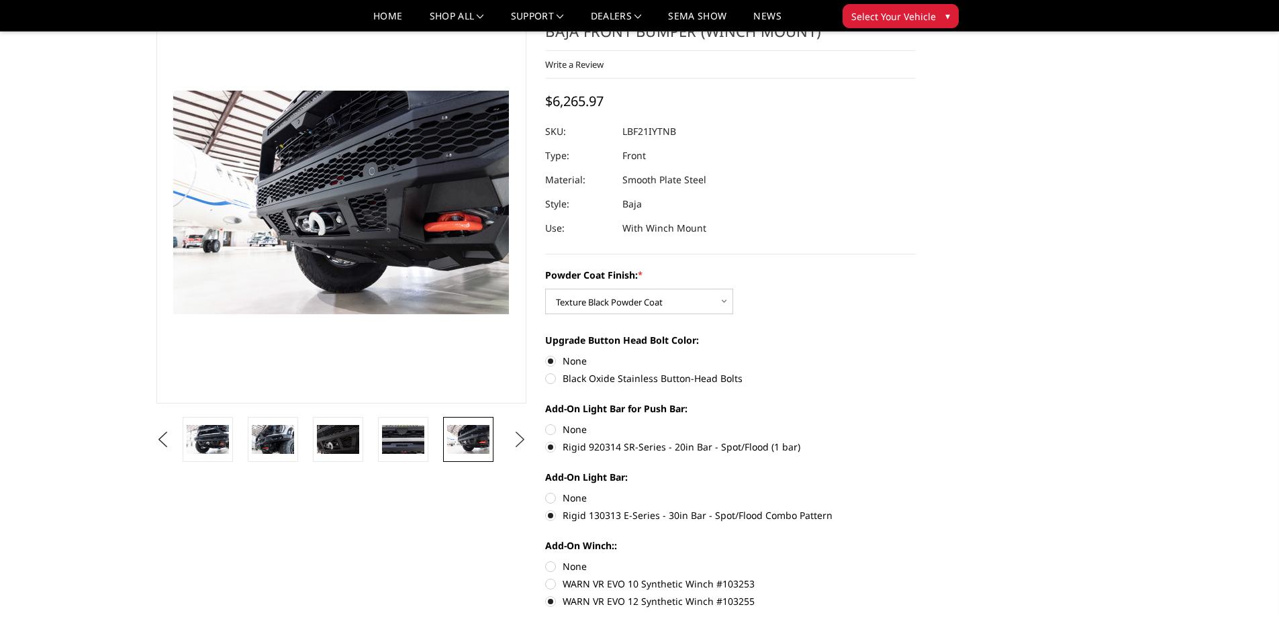
click at [520, 438] on button "Next" at bounding box center [520, 440] width 20 height 20
click at [480, 438] on img at bounding box center [468, 439] width 42 height 28
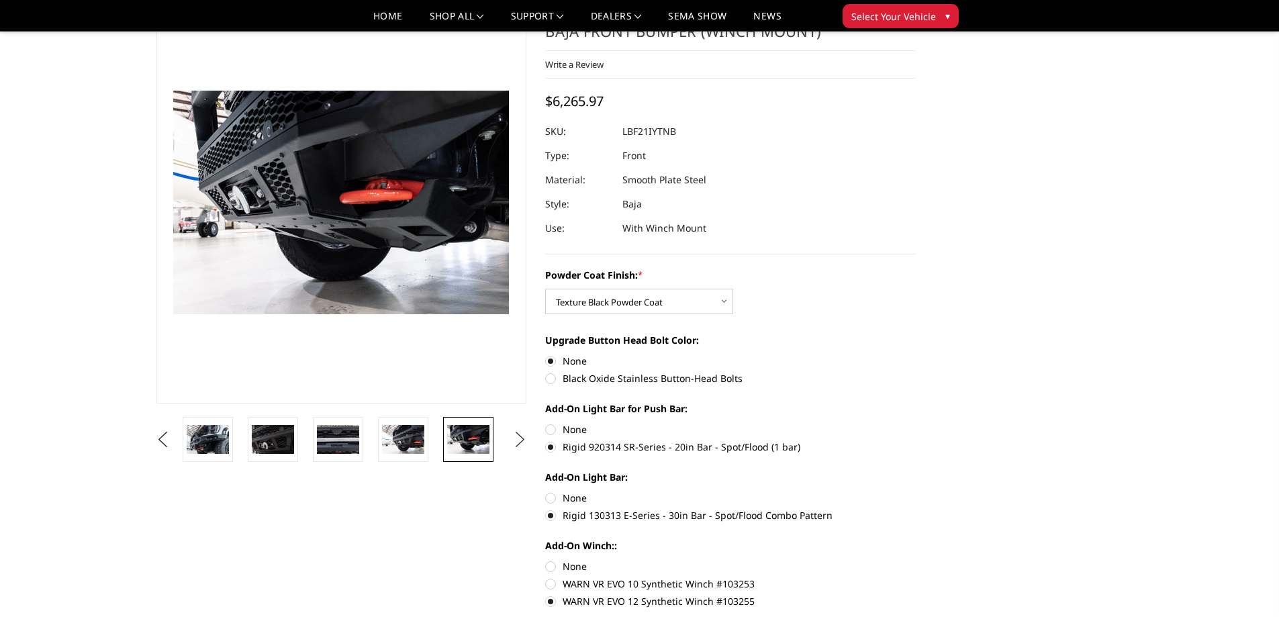
click at [520, 439] on button "Next" at bounding box center [520, 440] width 20 height 20
click at [482, 444] on img at bounding box center [468, 439] width 42 height 28
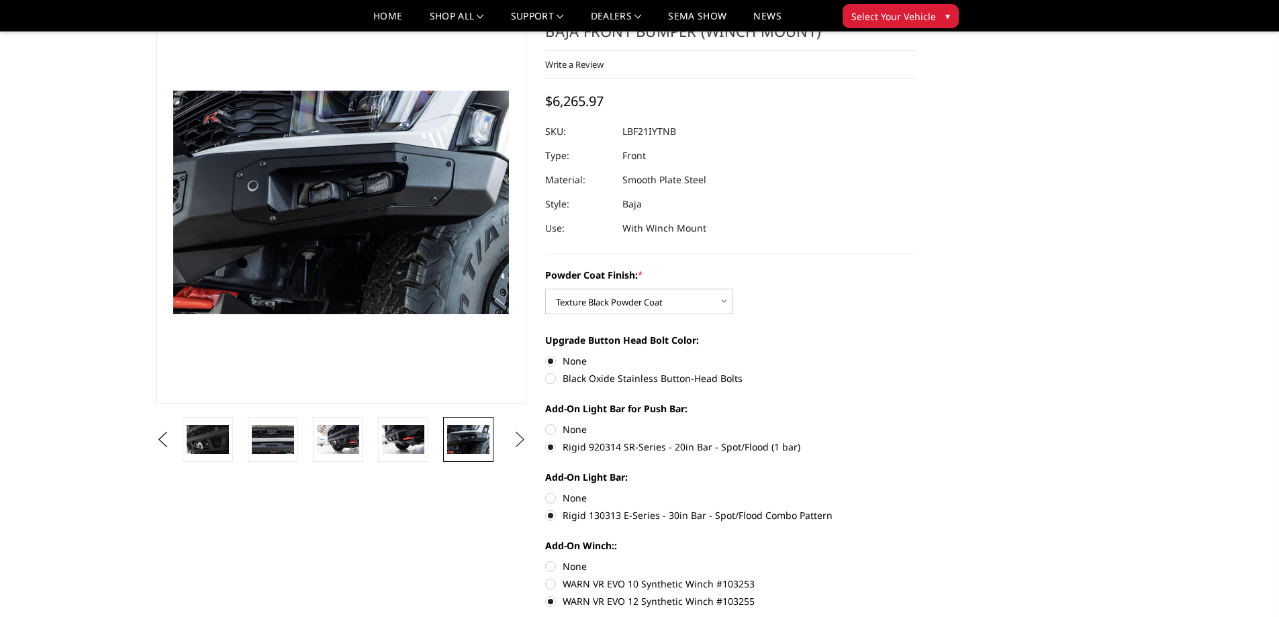
click at [518, 438] on button "Next" at bounding box center [520, 440] width 20 height 20
click at [468, 438] on img at bounding box center [468, 439] width 42 height 28
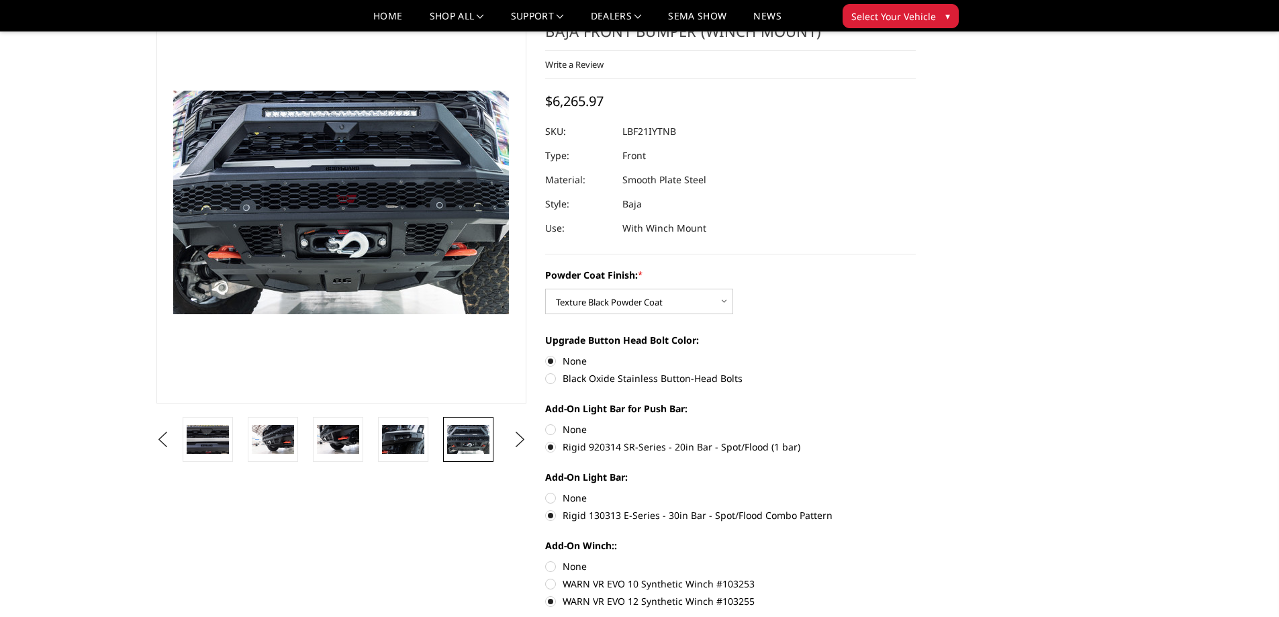
click at [467, 438] on img at bounding box center [468, 439] width 42 height 28
click at [522, 437] on button "Next" at bounding box center [520, 440] width 20 height 20
click at [467, 439] on img at bounding box center [468, 439] width 42 height 28
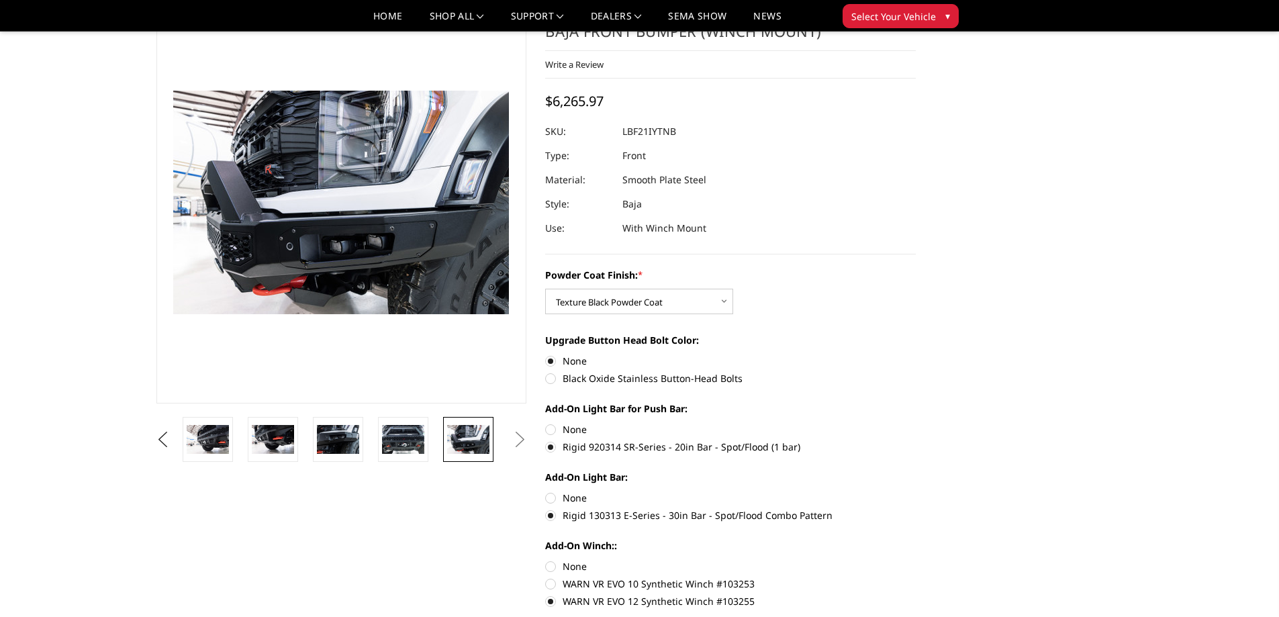
click at [522, 441] on button "Next" at bounding box center [520, 440] width 20 height 20
click at [477, 444] on img at bounding box center [468, 439] width 42 height 28
click at [214, 440] on img at bounding box center [208, 439] width 42 height 28
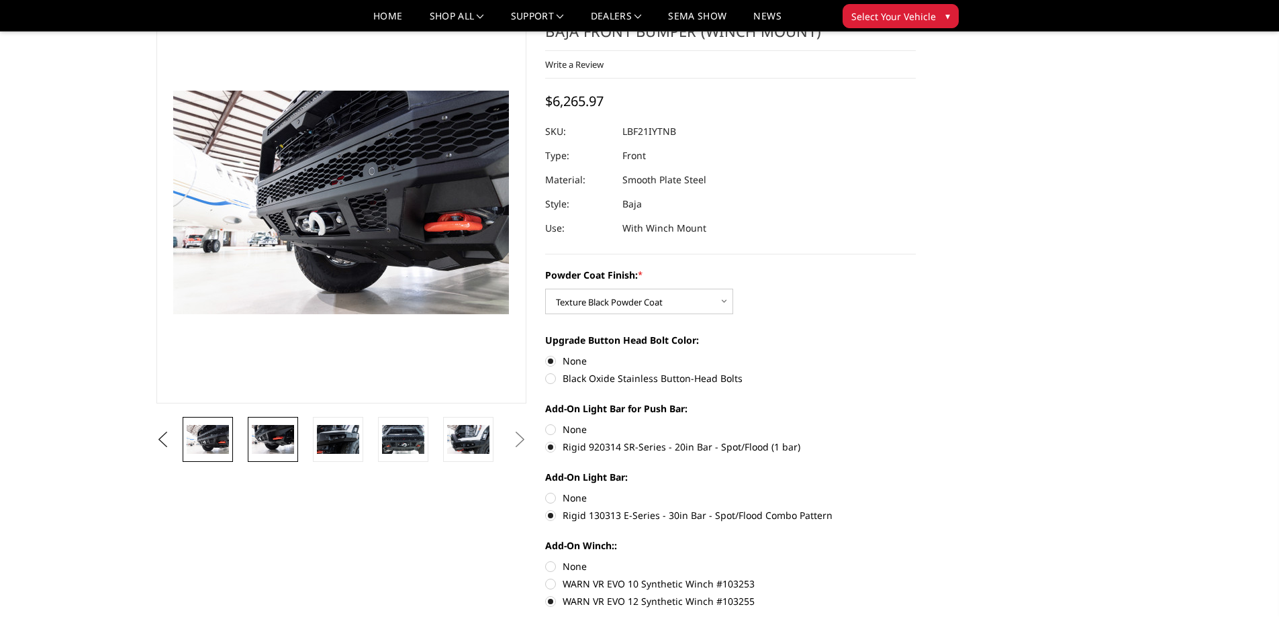
click at [281, 441] on img at bounding box center [273, 439] width 42 height 28
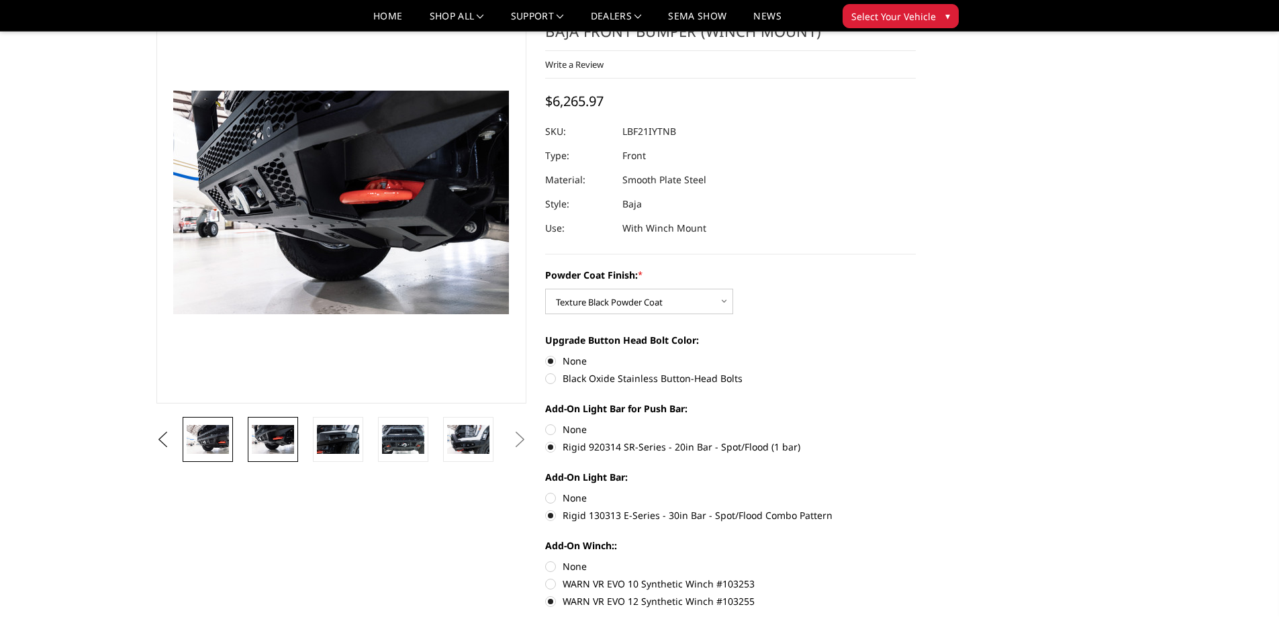
click at [217, 440] on img at bounding box center [208, 439] width 42 height 28
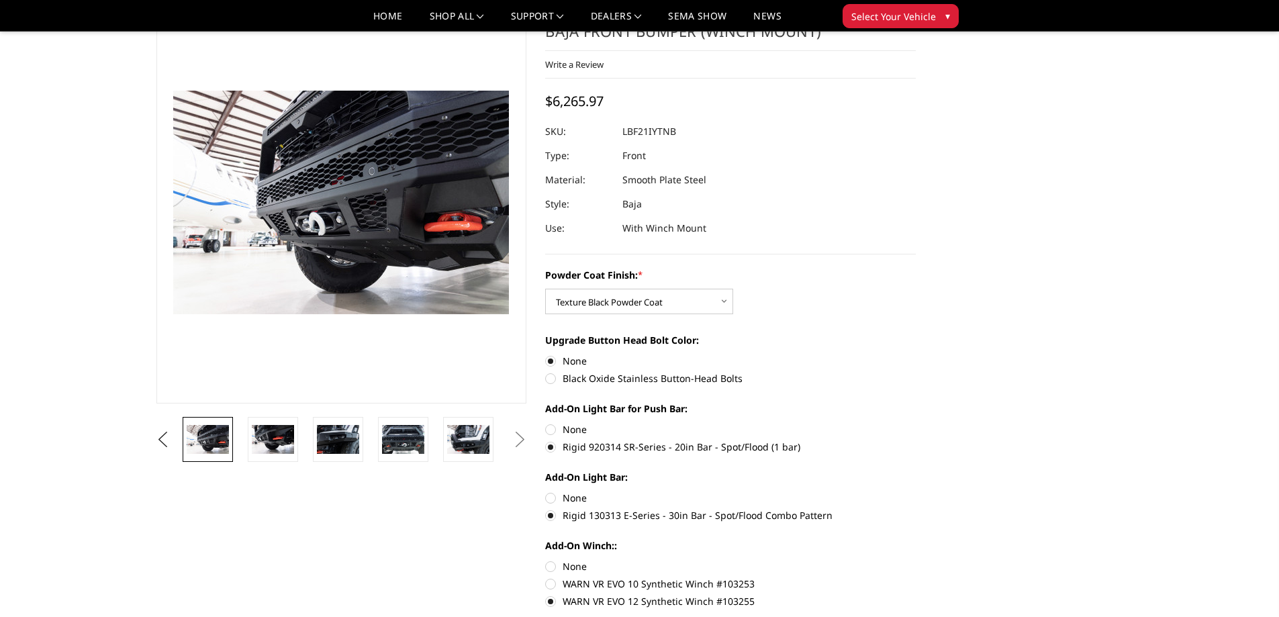
click at [212, 438] on img at bounding box center [208, 439] width 42 height 28
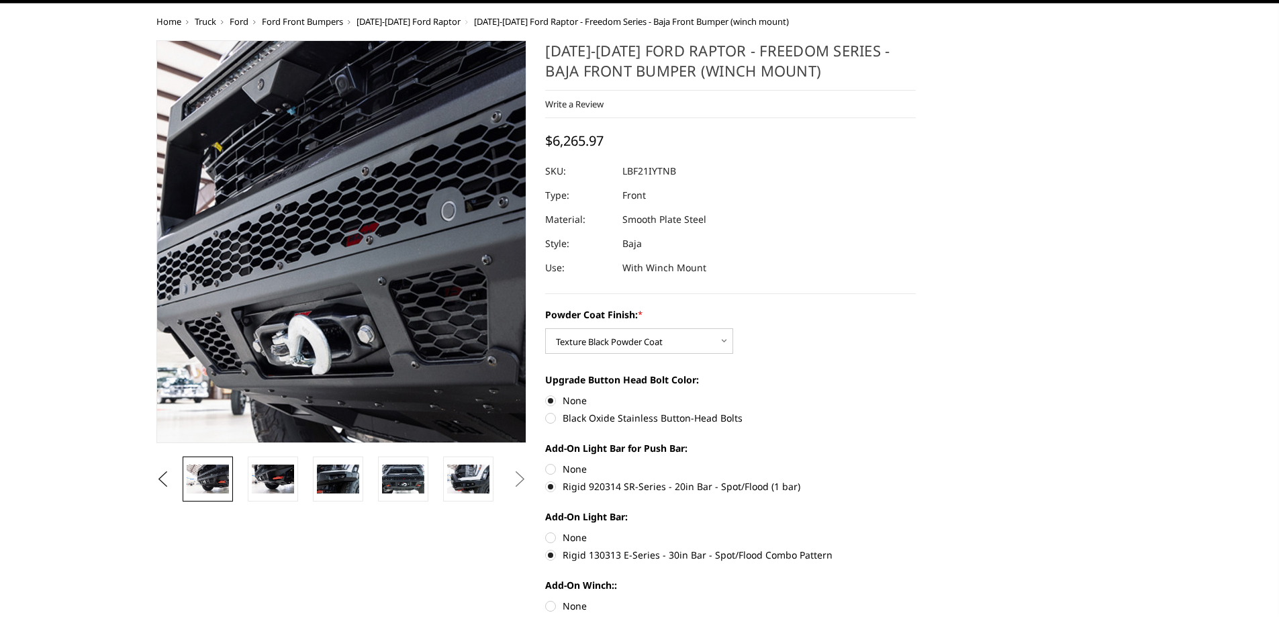
scroll to position [0, 0]
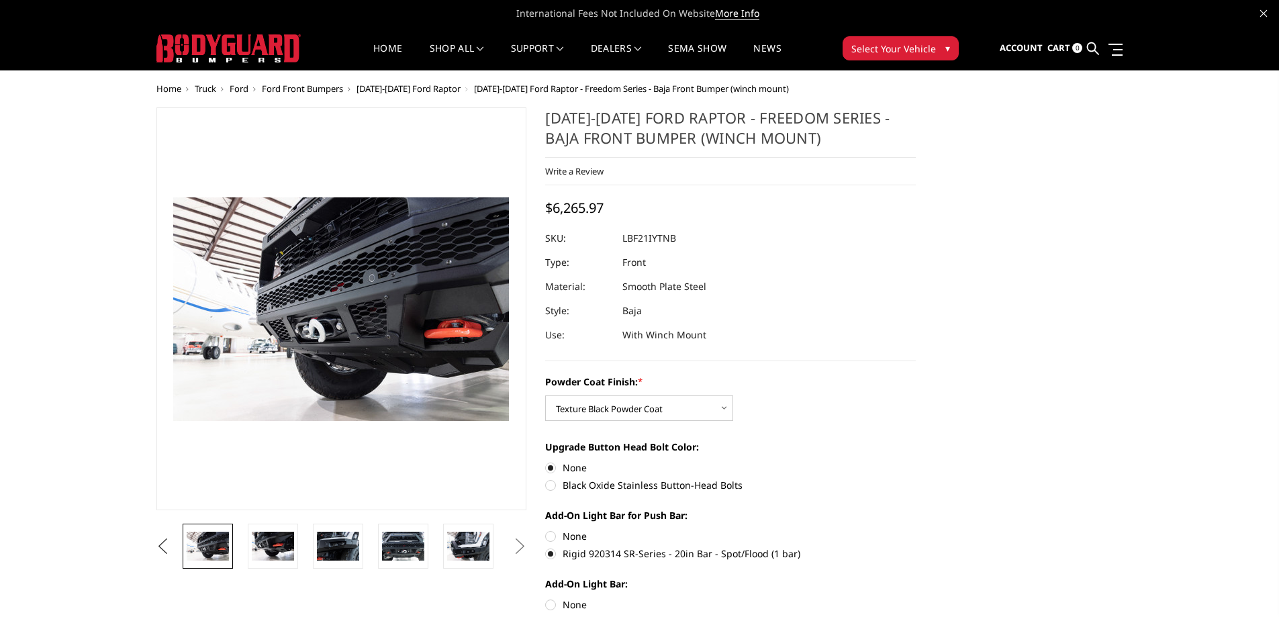
click at [162, 545] on button "Previous" at bounding box center [163, 547] width 20 height 20
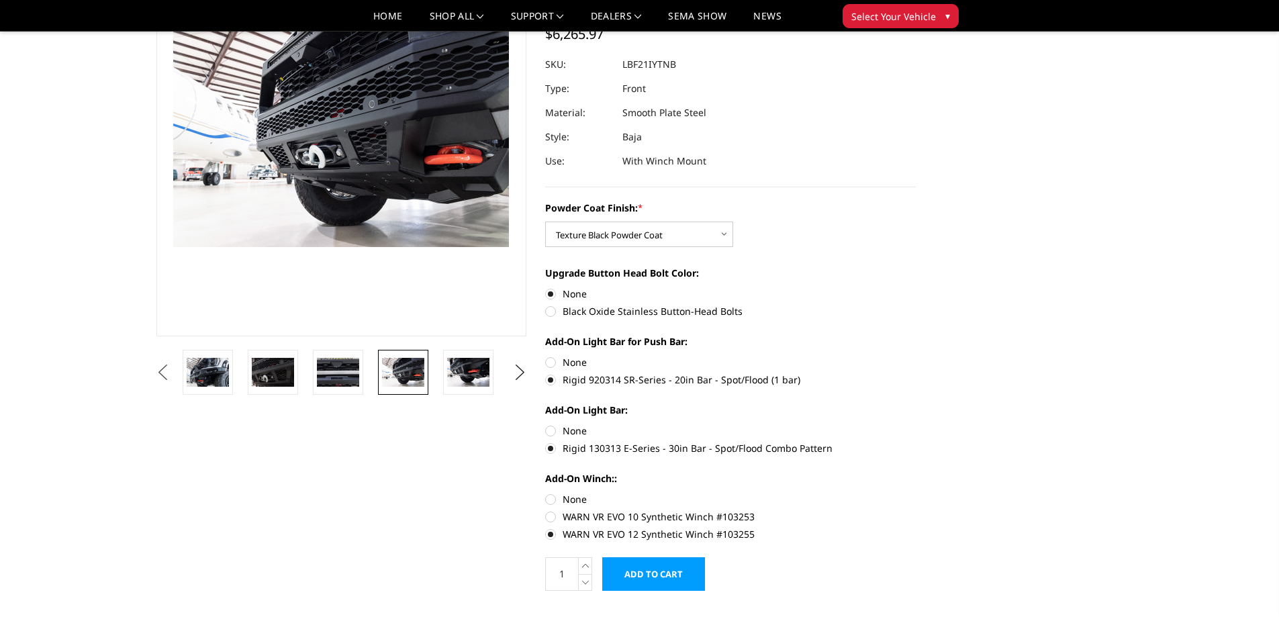
scroll to position [201, 0]
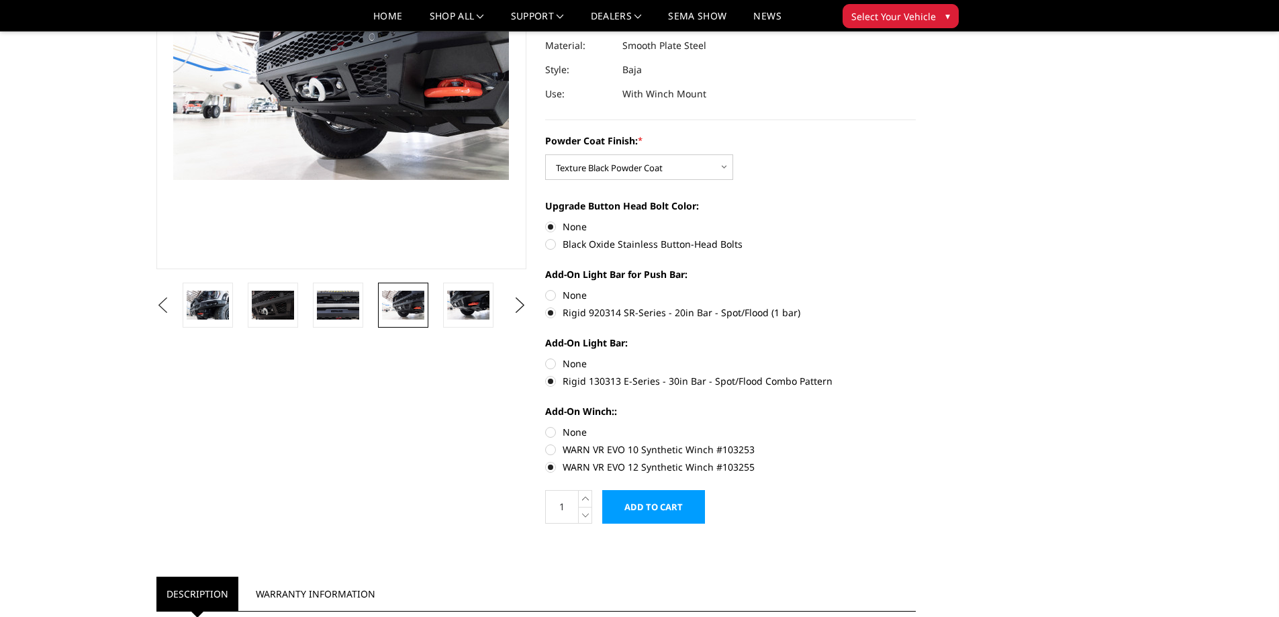
click at [173, 310] on button "Previous" at bounding box center [163, 305] width 20 height 20
click at [173, 304] on button "Previous" at bounding box center [163, 305] width 20 height 20
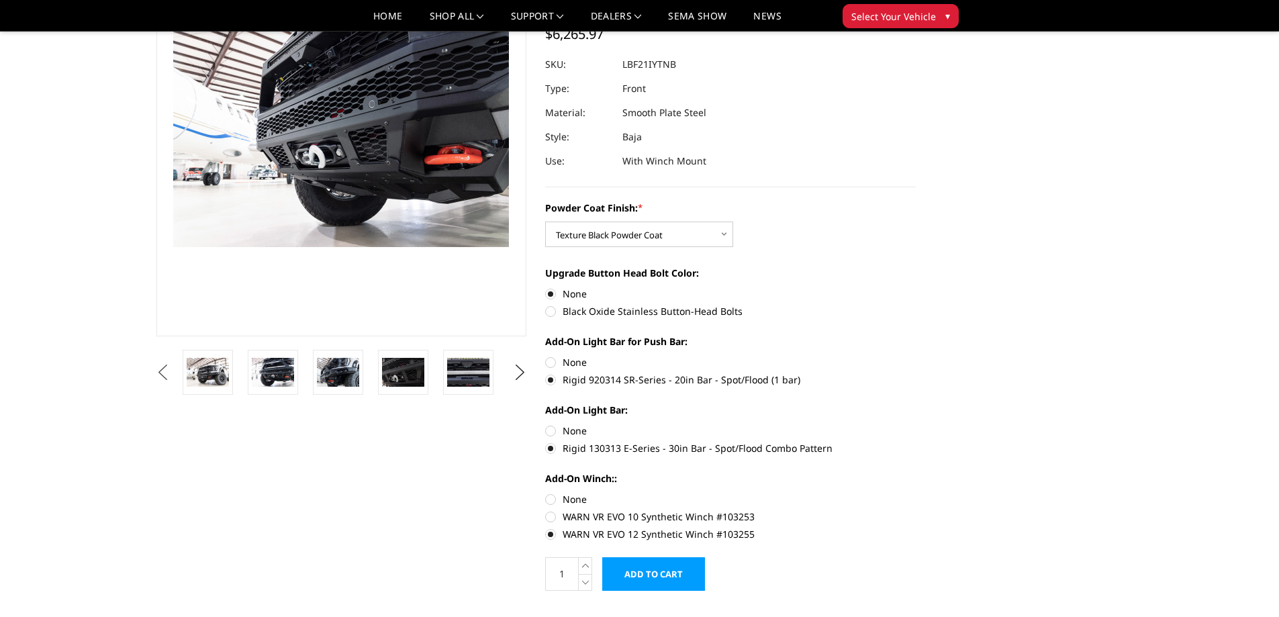
scroll to position [67, 0]
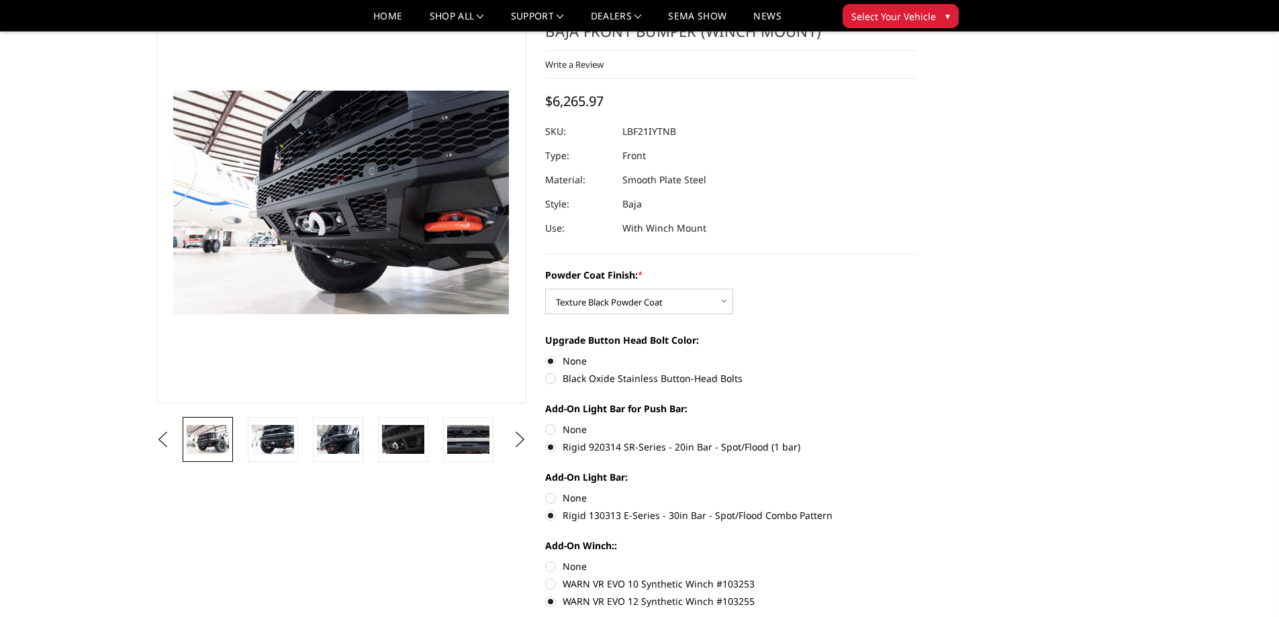
click at [224, 436] on img at bounding box center [208, 439] width 42 height 28
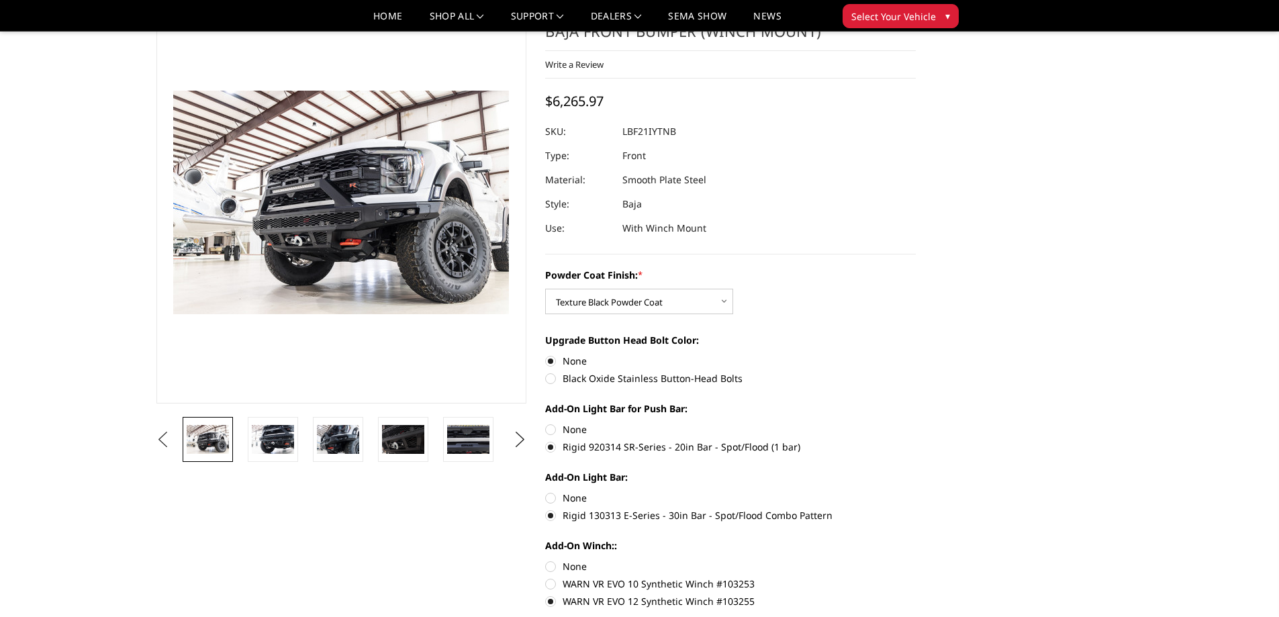
click at [163, 435] on button "Previous" at bounding box center [163, 440] width 20 height 20
click at [173, 432] on button "Previous" at bounding box center [163, 440] width 20 height 20
click at [271, 444] on img at bounding box center [273, 439] width 42 height 28
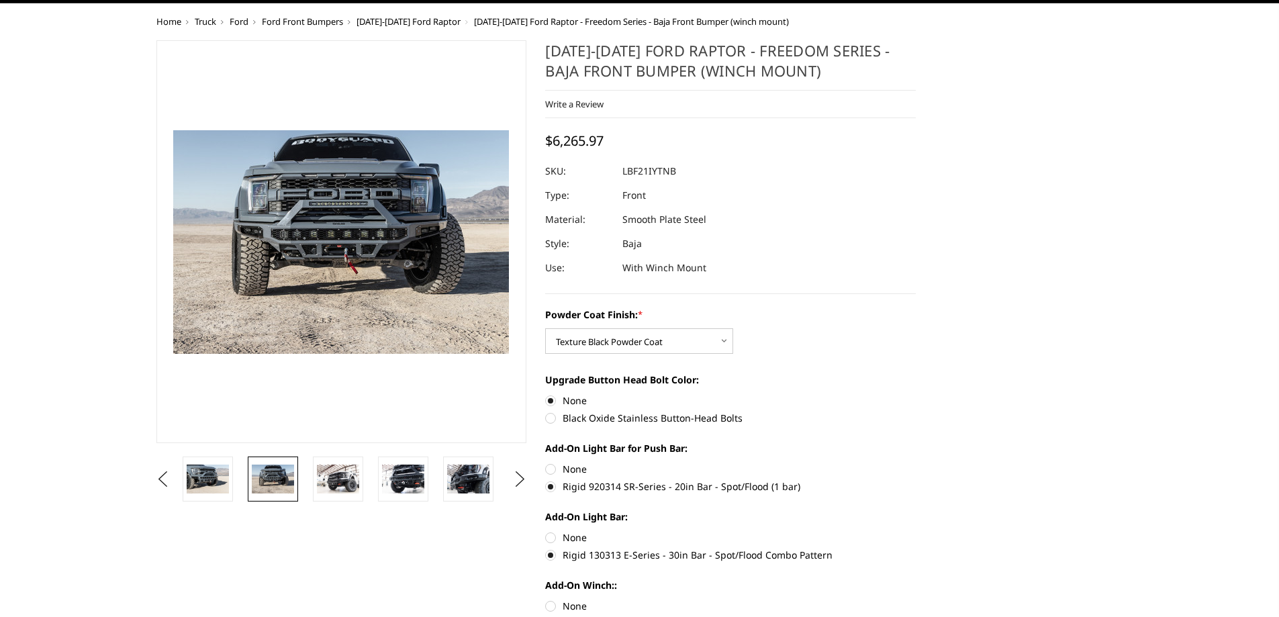
scroll to position [0, 0]
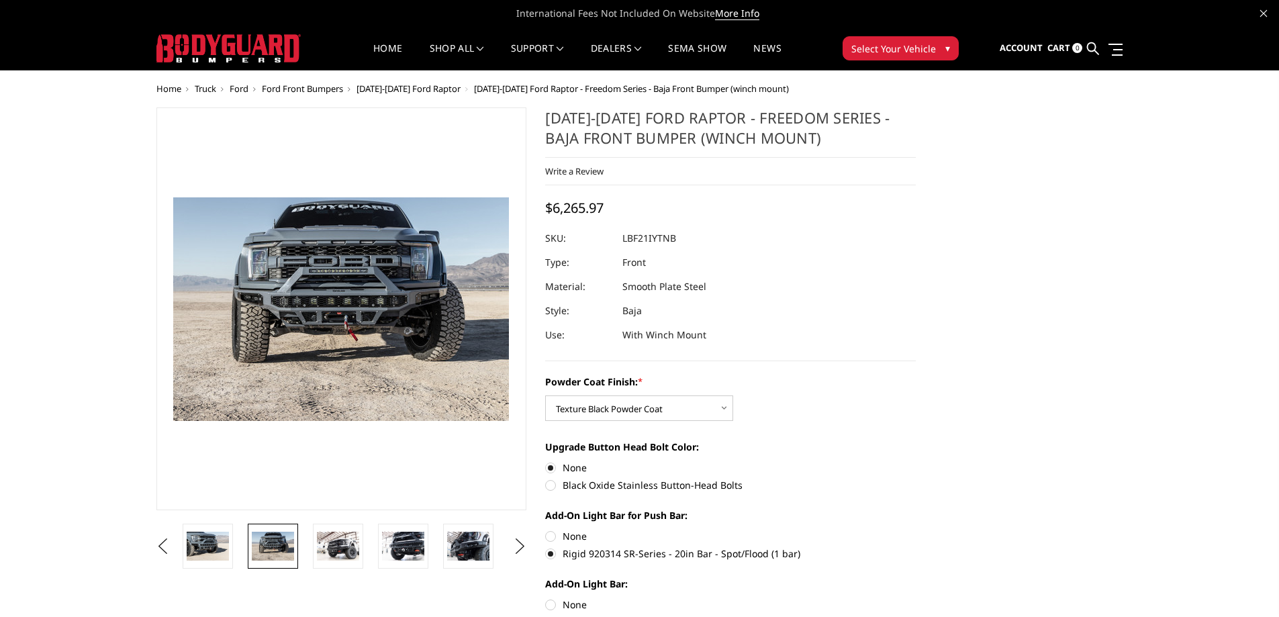
click at [280, 547] on img at bounding box center [273, 546] width 42 height 28
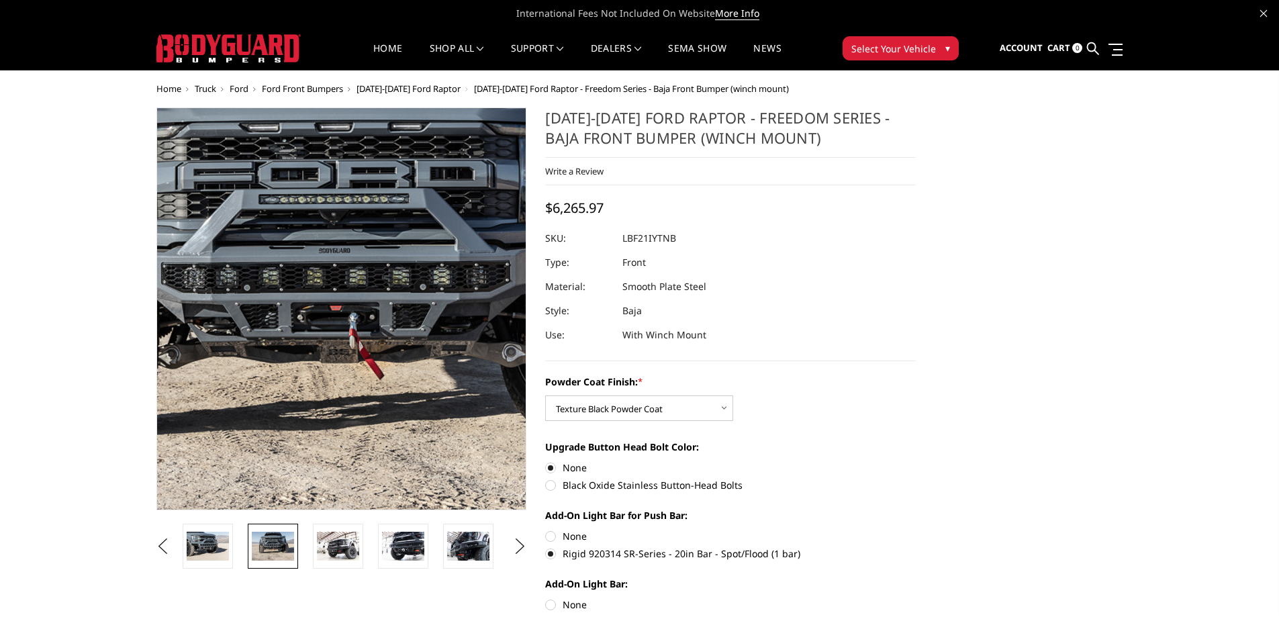
click at [342, 337] on img at bounding box center [341, 297] width 860 height 573
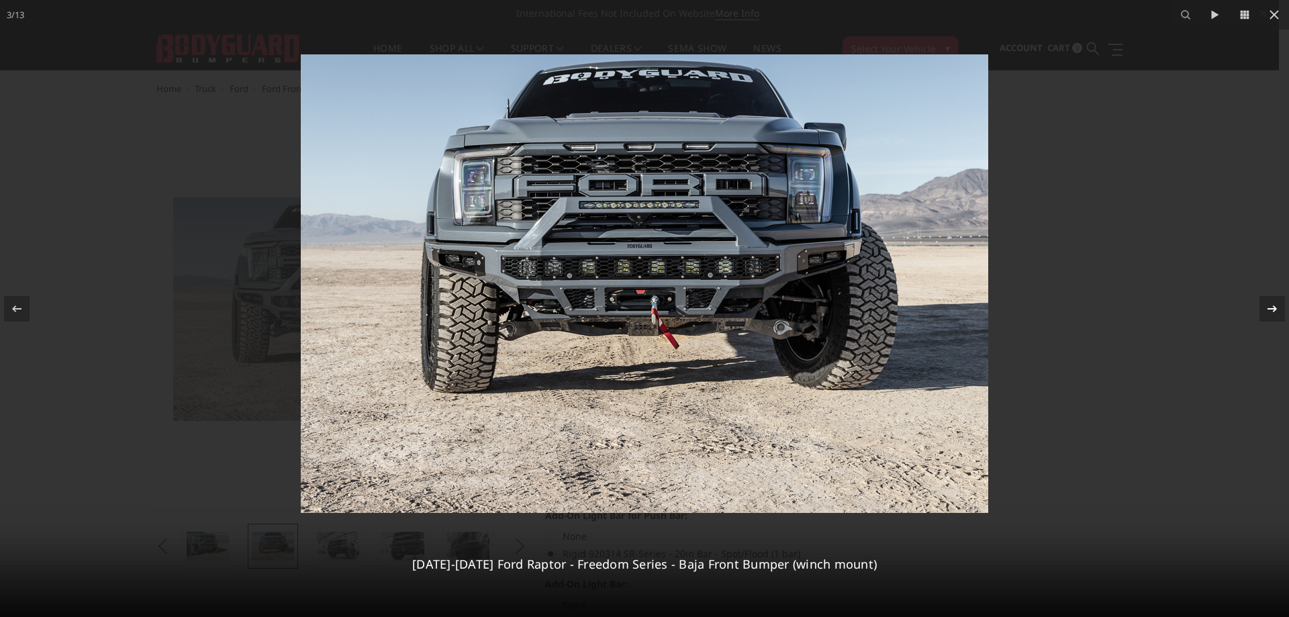
click at [1279, 309] on icon at bounding box center [1272, 309] width 16 height 16
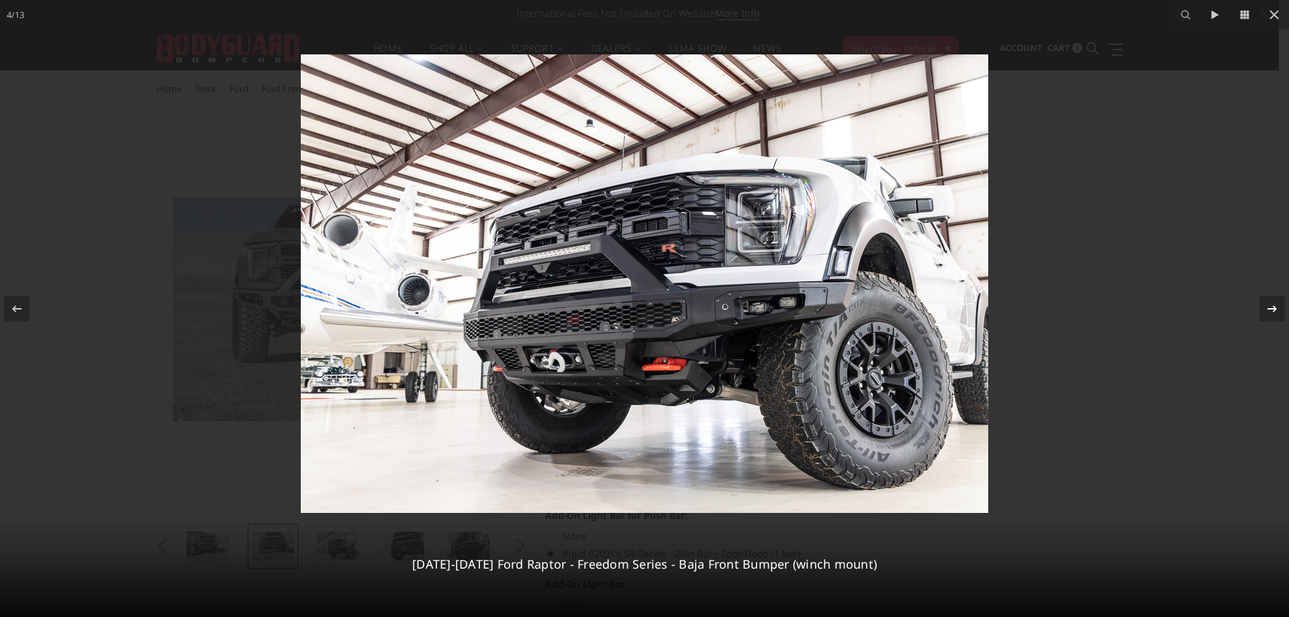
click at [1278, 307] on icon at bounding box center [1272, 309] width 16 height 16
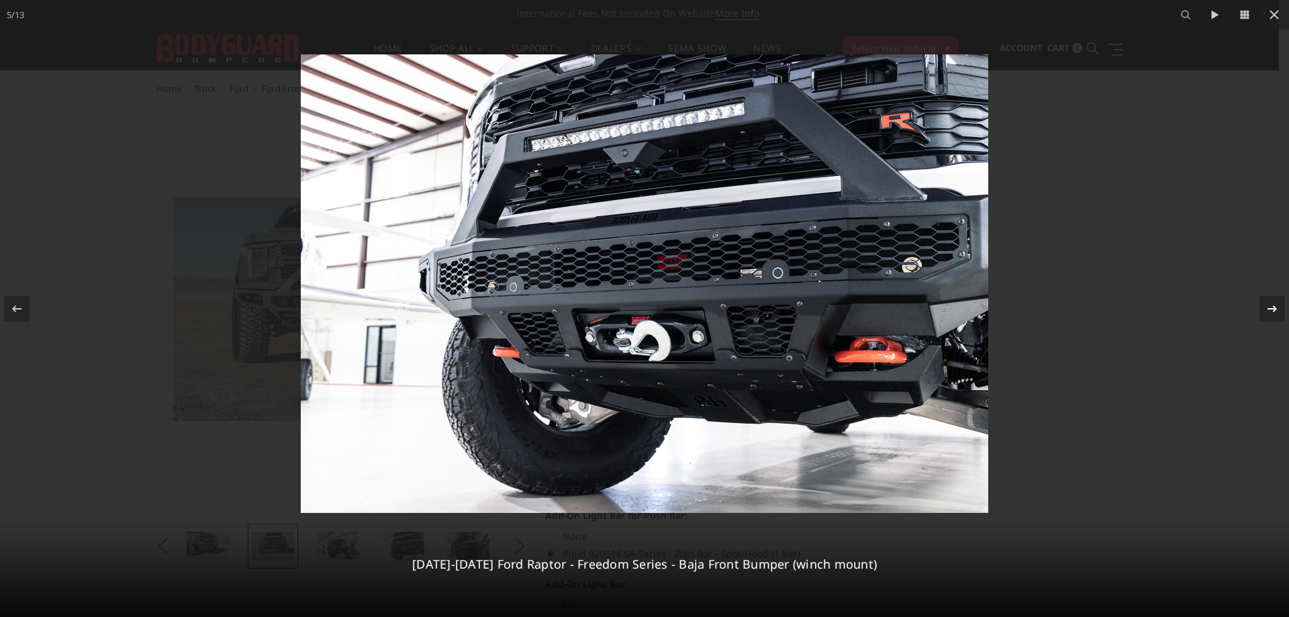
click at [1277, 307] on icon at bounding box center [1272, 309] width 16 height 16
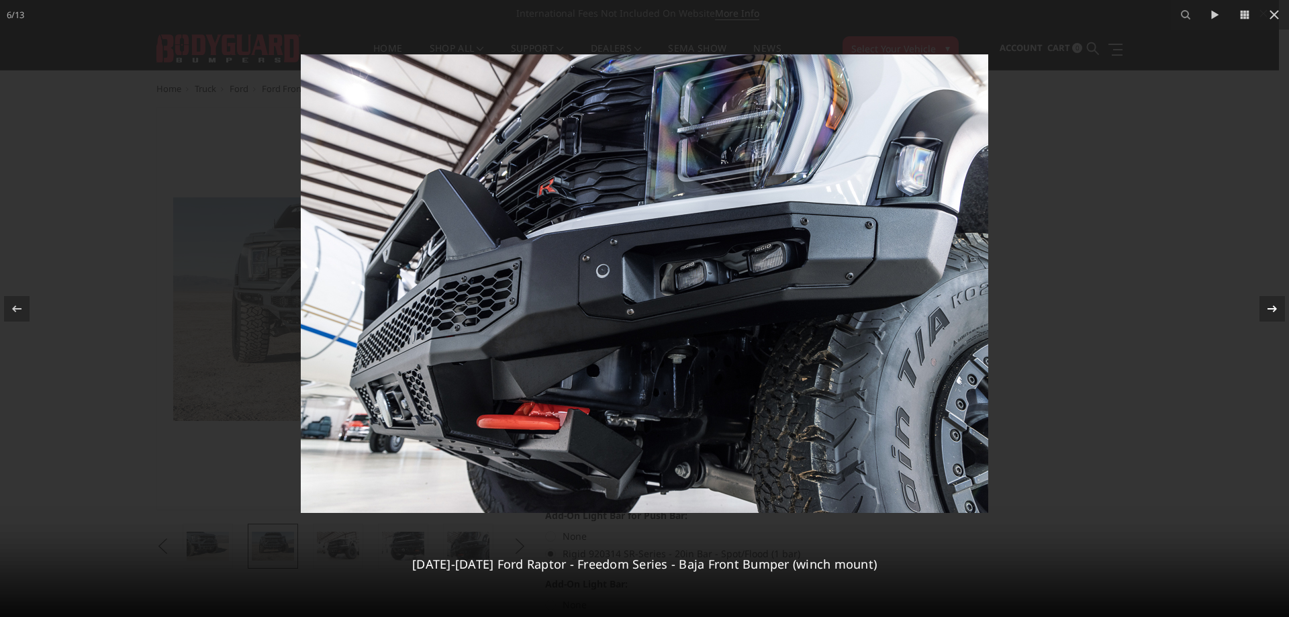
click at [1277, 307] on icon at bounding box center [1272, 309] width 16 height 16
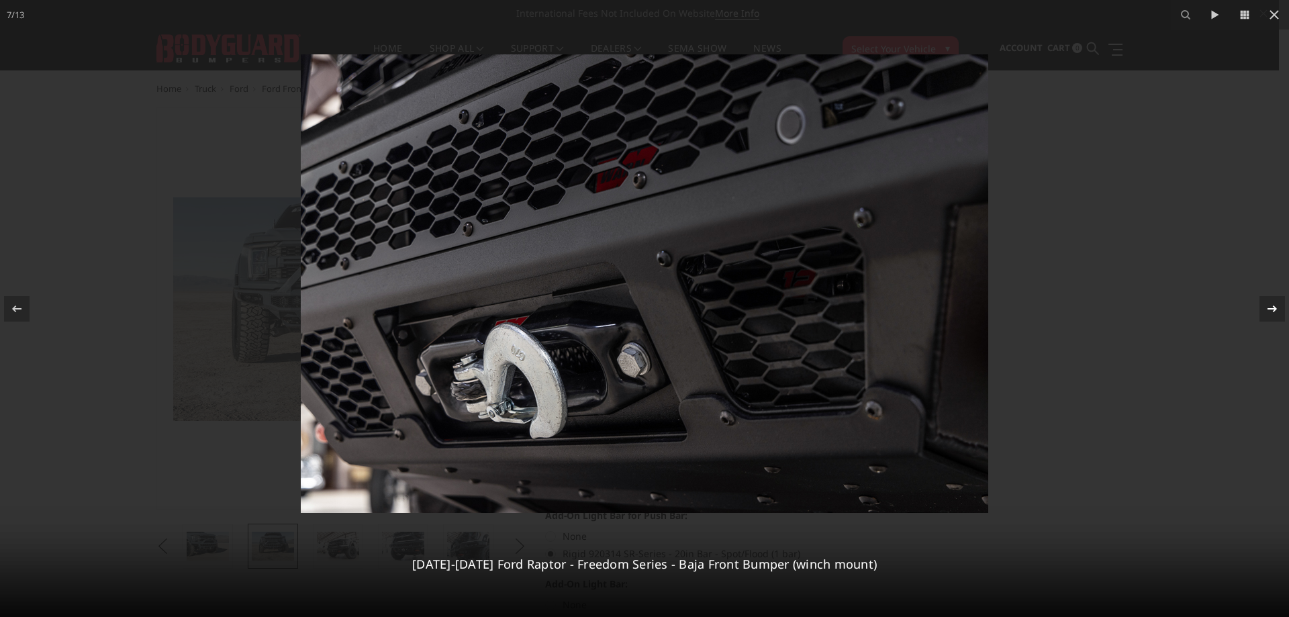
click at [1277, 307] on icon at bounding box center [1272, 309] width 16 height 16
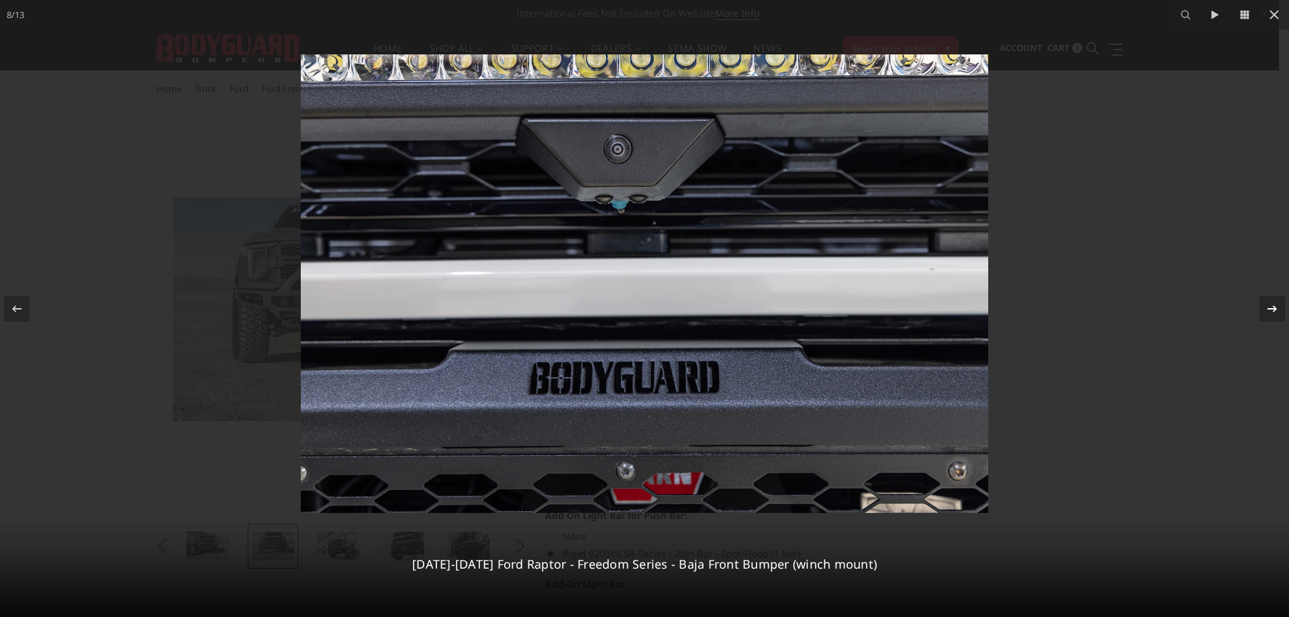
click at [1277, 307] on icon at bounding box center [1272, 309] width 16 height 16
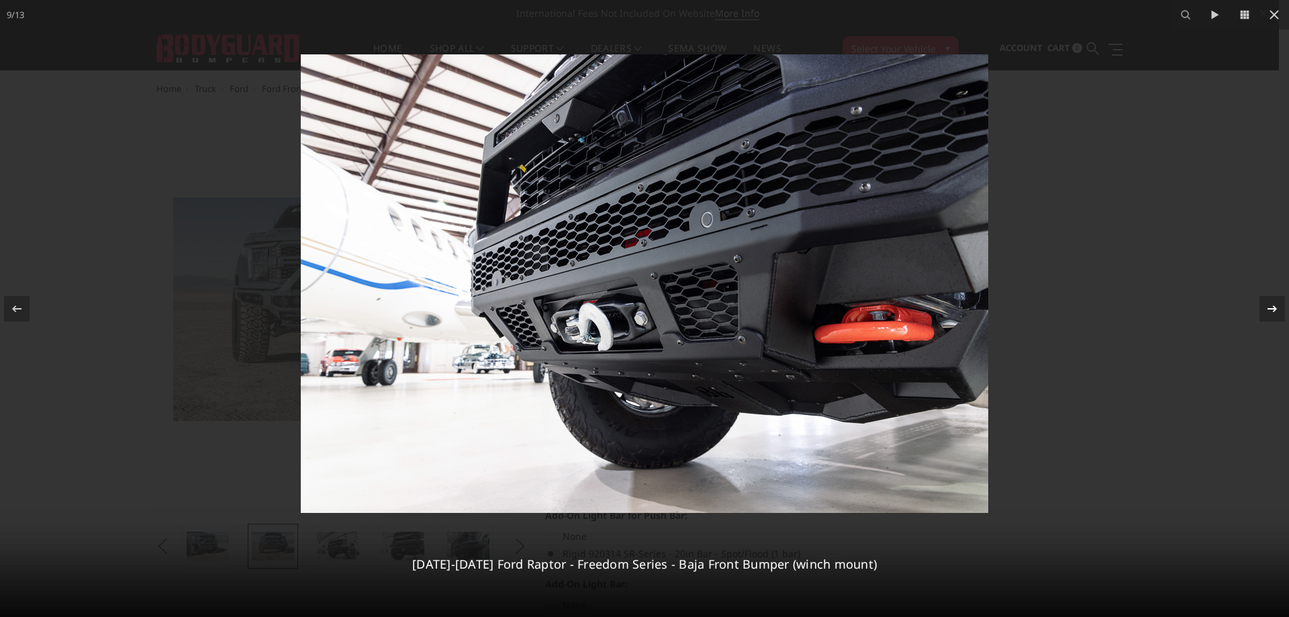
click at [1277, 307] on icon at bounding box center [1272, 309] width 16 height 16
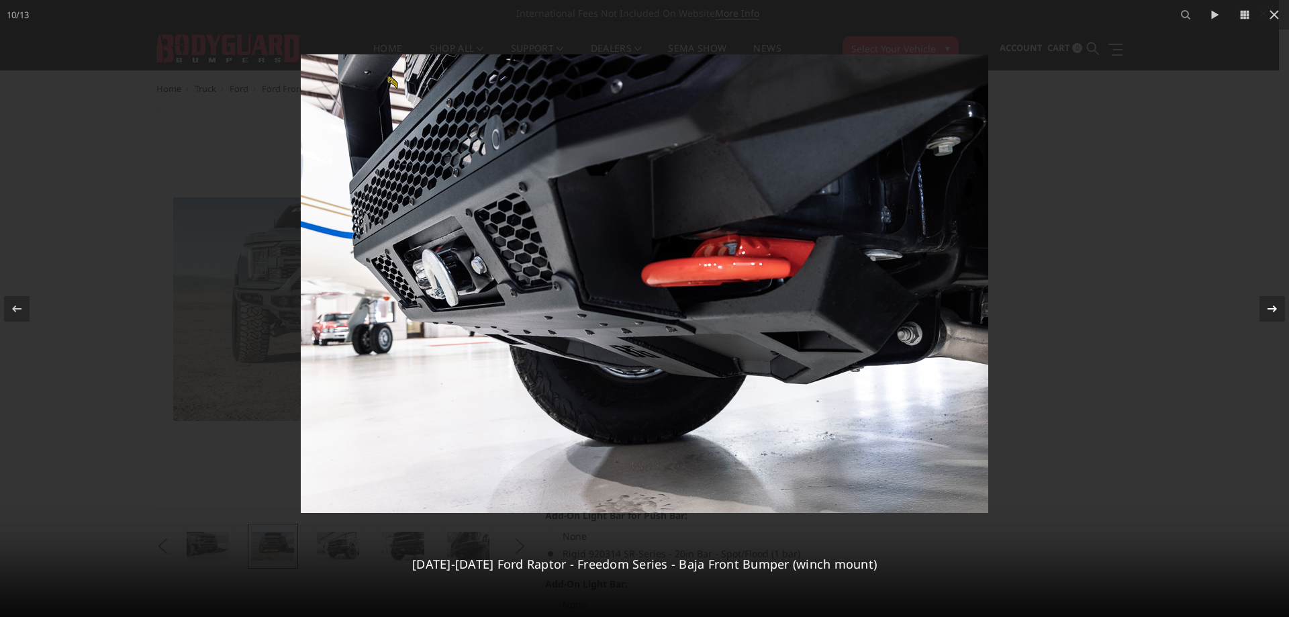
click at [1277, 307] on icon at bounding box center [1272, 309] width 16 height 16
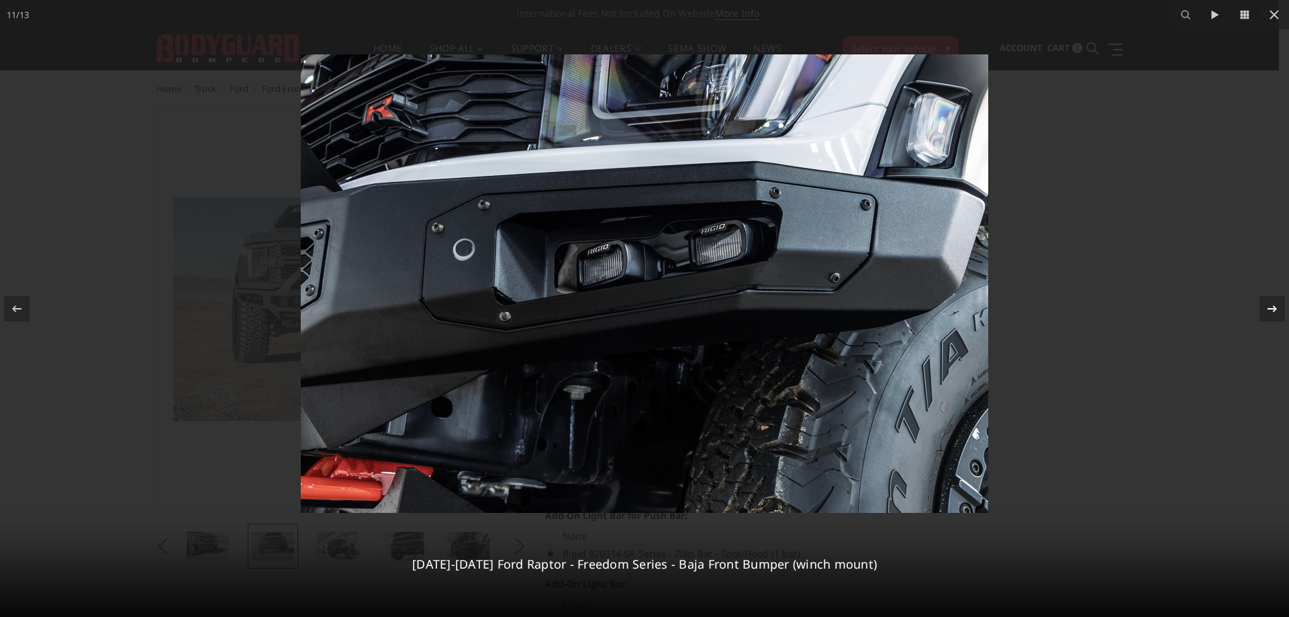
click at [1277, 307] on icon at bounding box center [1272, 309] width 16 height 16
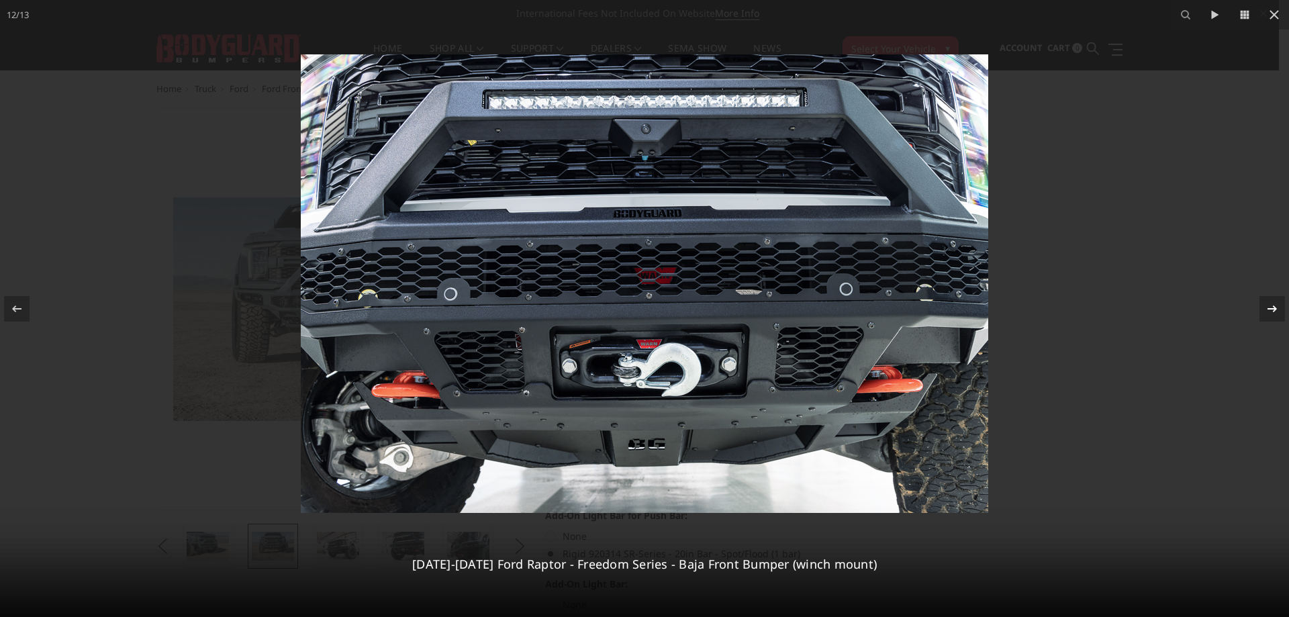
click at [1277, 307] on div "12 / [PHONE_NUMBER][DATE][DATE] Ford Raptor - Freedom Series - Baja Front Bumpe…" at bounding box center [644, 308] width 1289 height 617
drag, startPoint x: 1277, startPoint y: 307, endPoint x: 1270, endPoint y: 310, distance: 7.5
click at [1270, 310] on icon at bounding box center [1272, 309] width 16 height 16
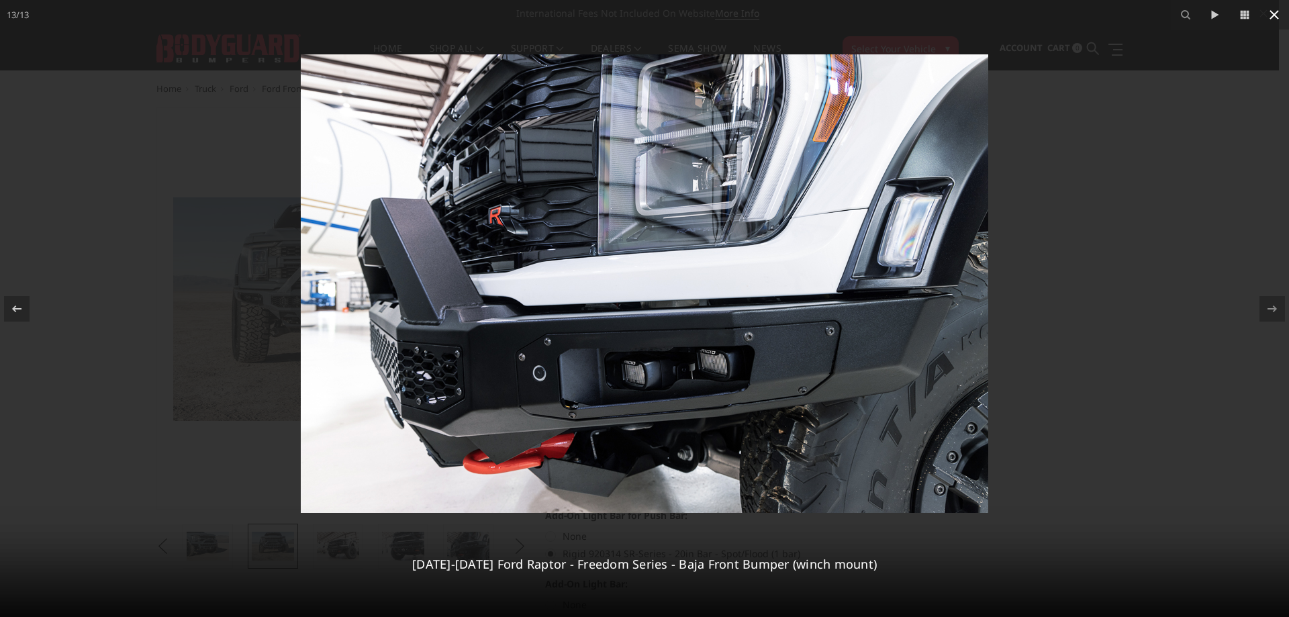
click at [1273, 11] on icon at bounding box center [1274, 15] width 16 height 16
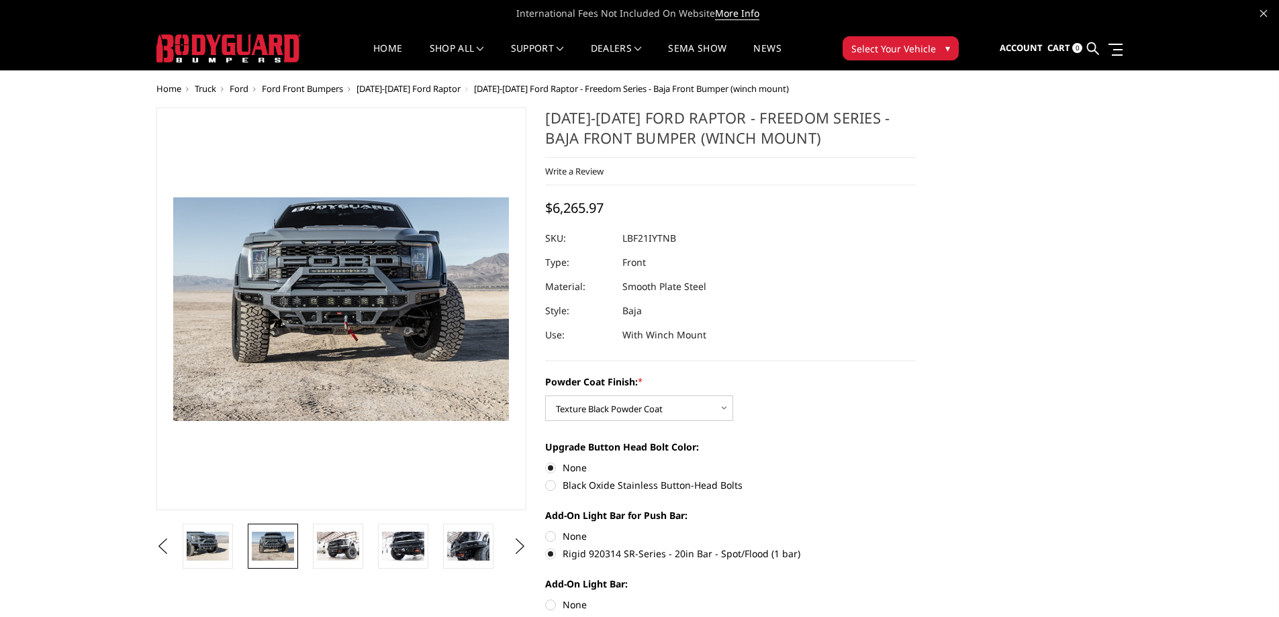
scroll to position [0, 523]
click at [159, 550] on button "Previous" at bounding box center [163, 547] width 20 height 20
click at [524, 543] on button "Next" at bounding box center [520, 547] width 20 height 20
click at [517, 547] on button "Next" at bounding box center [520, 547] width 20 height 20
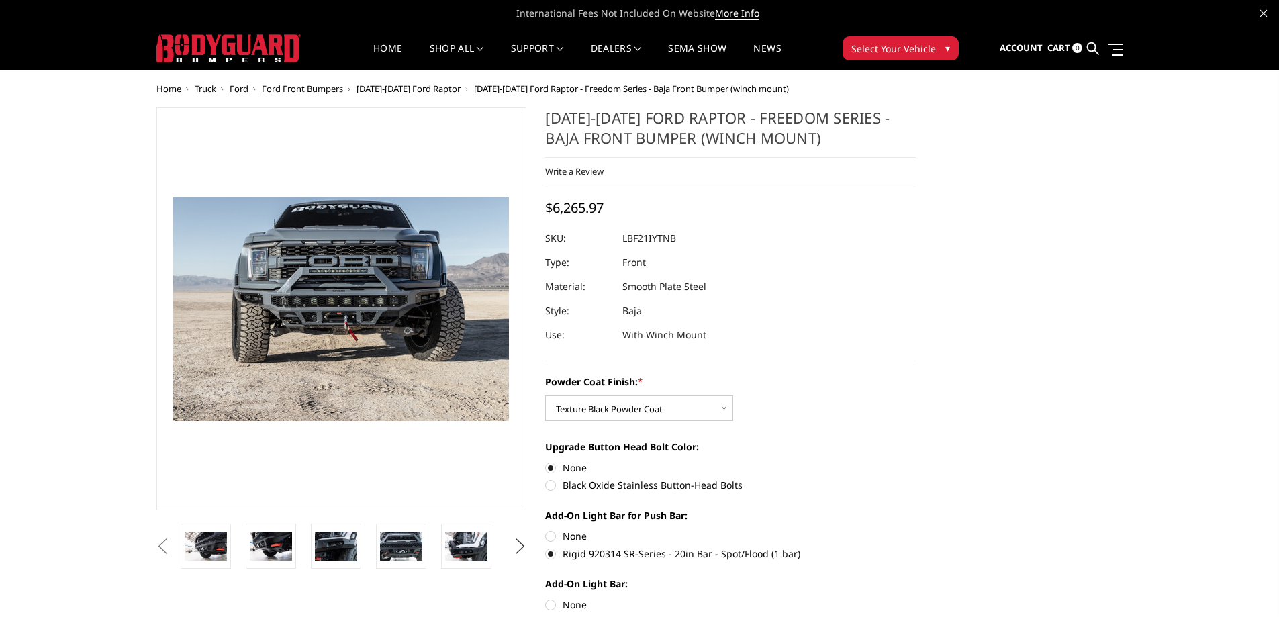
click at [519, 545] on button "Next" at bounding box center [520, 547] width 20 height 20
click at [158, 548] on button "Previous" at bounding box center [163, 547] width 20 height 20
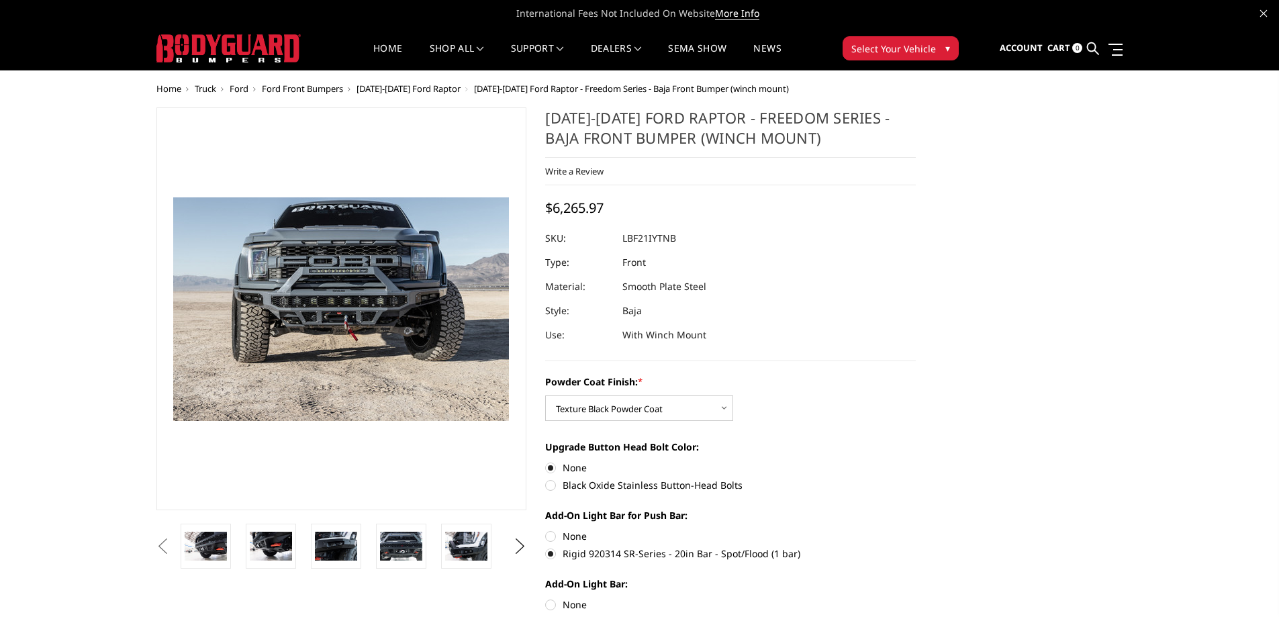
click at [164, 547] on button "Previous" at bounding box center [163, 547] width 20 height 20
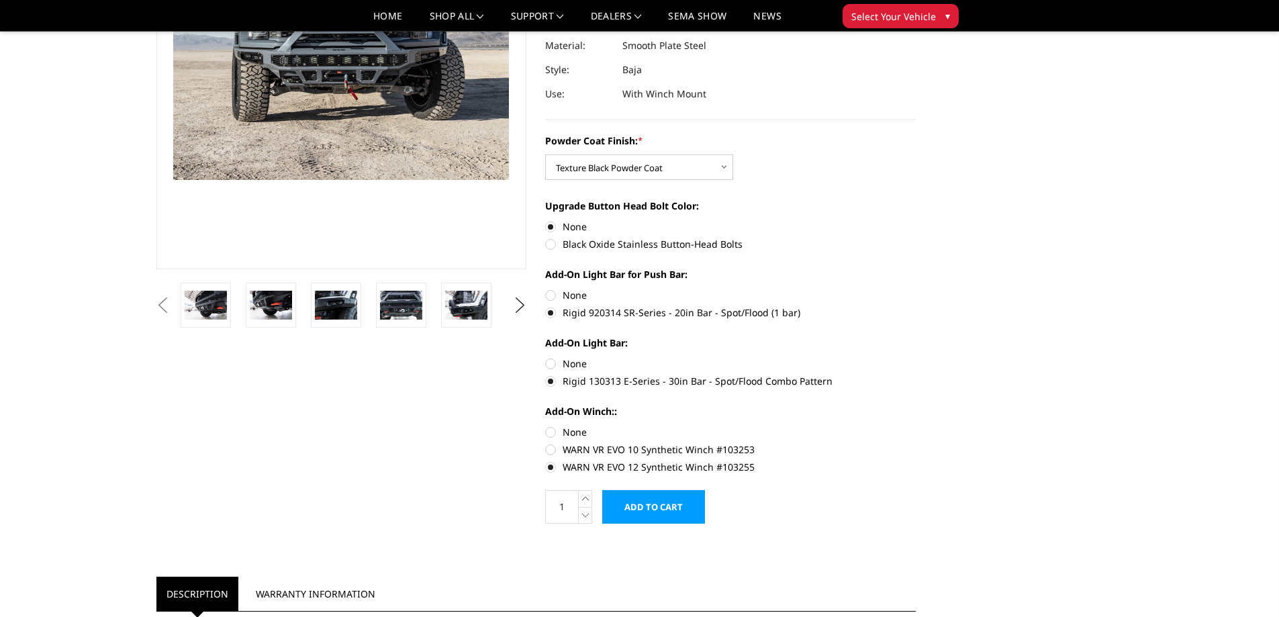
scroll to position [0, 0]
